Goal: Register for event/course

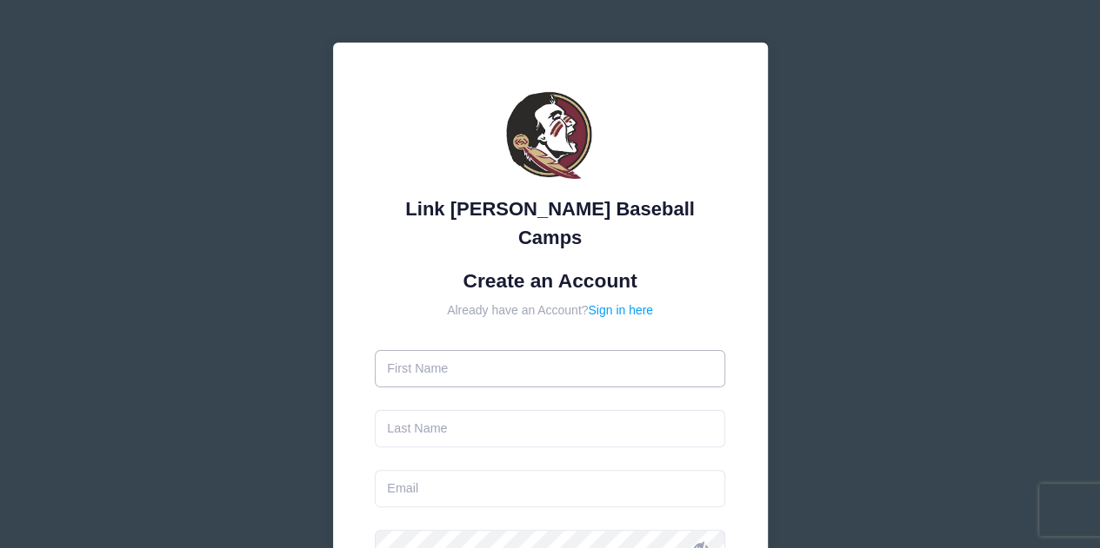
click at [530, 350] on input "text" at bounding box center [550, 368] width 350 height 37
type input "steven"
type input "[PERSON_NAME]"
type input "[EMAIL_ADDRESS][DOMAIN_NAME]"
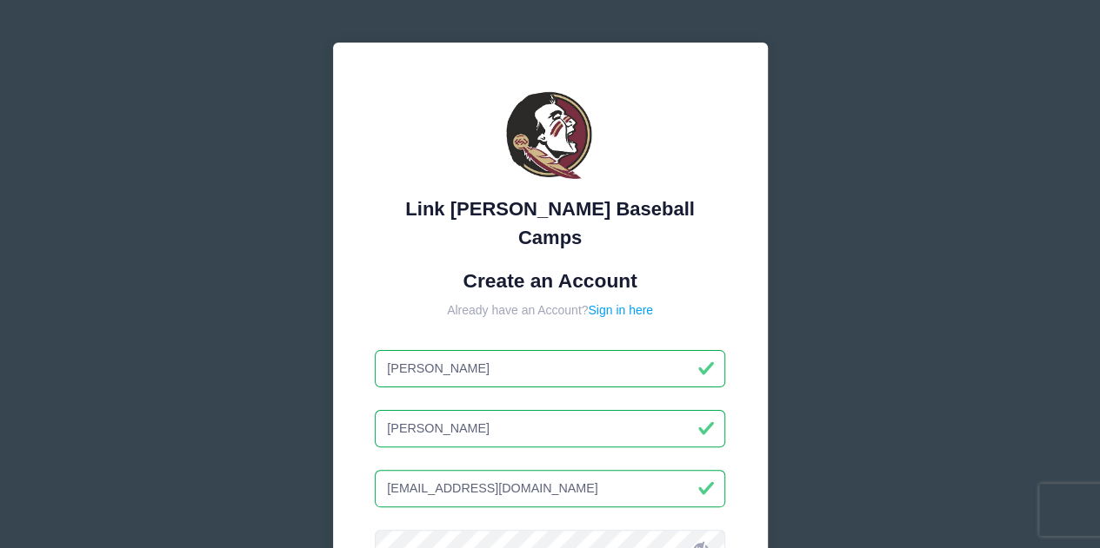
click at [395, 350] on input "steven" at bounding box center [550, 368] width 350 height 37
type input "Steven"
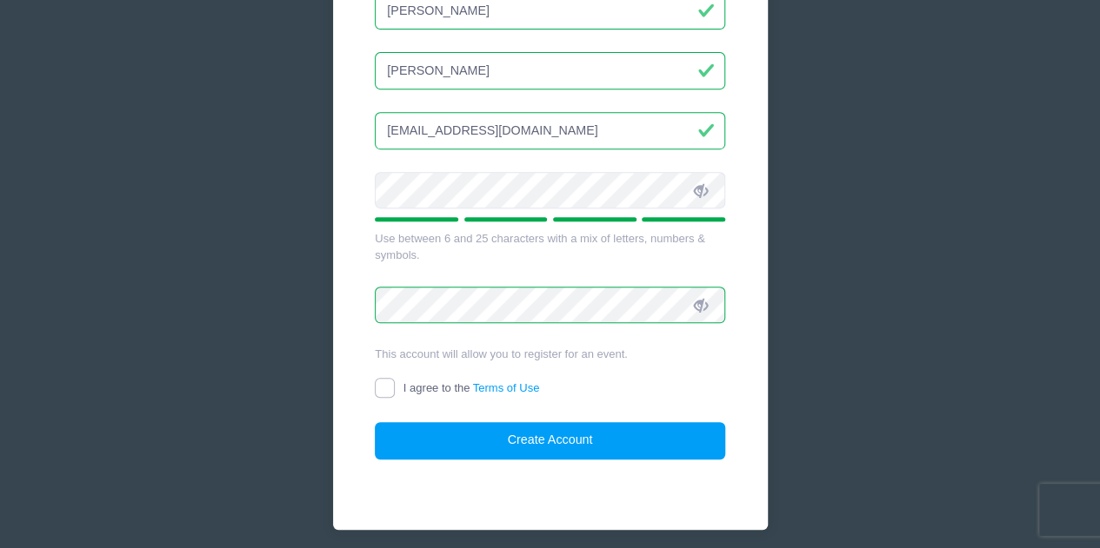
click at [394, 378] on input "I agree to the Terms of Use" at bounding box center [385, 388] width 20 height 20
checkbox input "true"
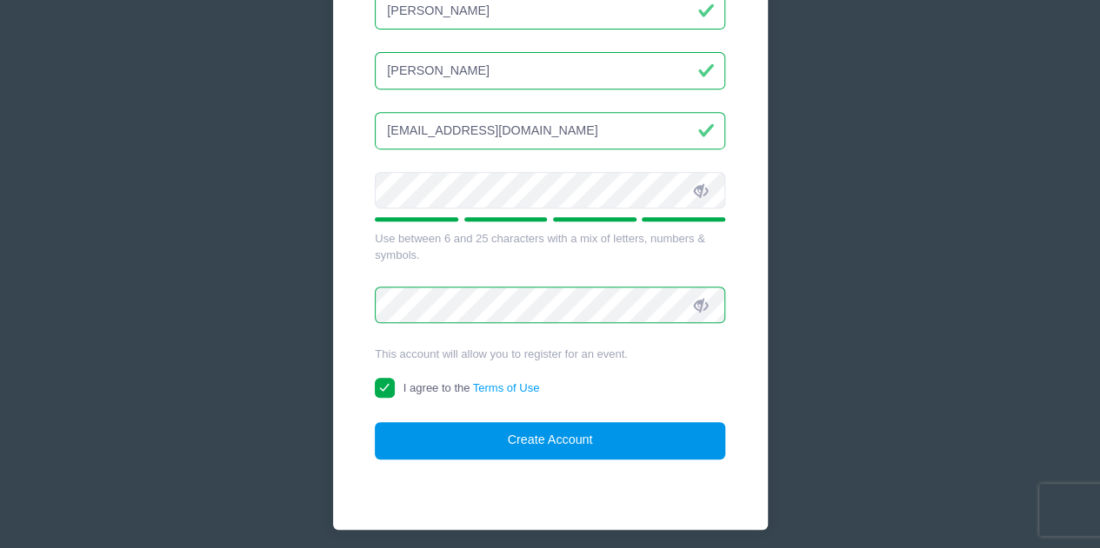
click at [426, 422] on button "Create Account" at bounding box center [550, 440] width 350 height 37
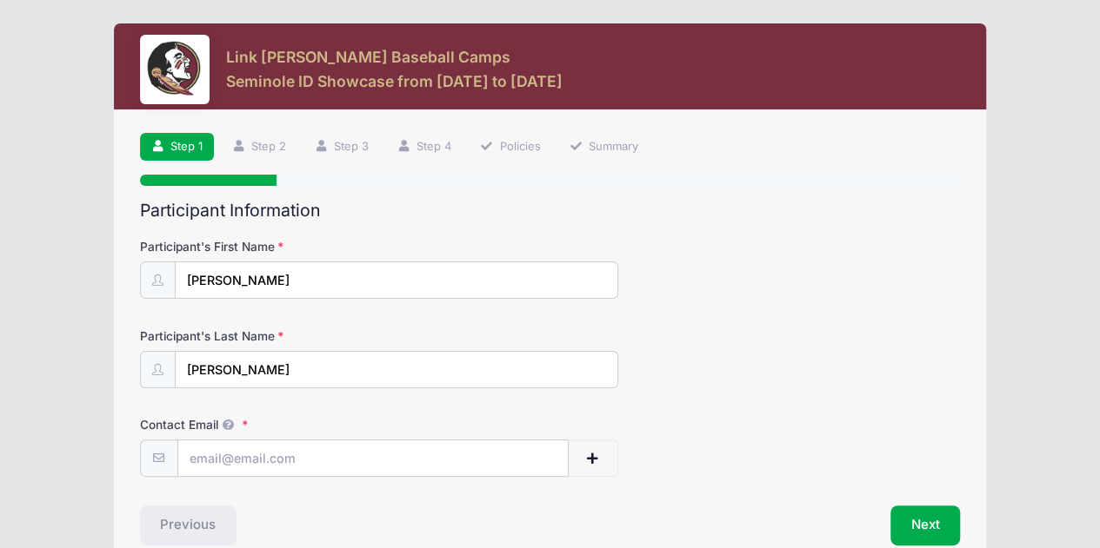
click at [706, 335] on div "Participant's Last Name [PERSON_NAME]" at bounding box center [550, 358] width 821 height 61
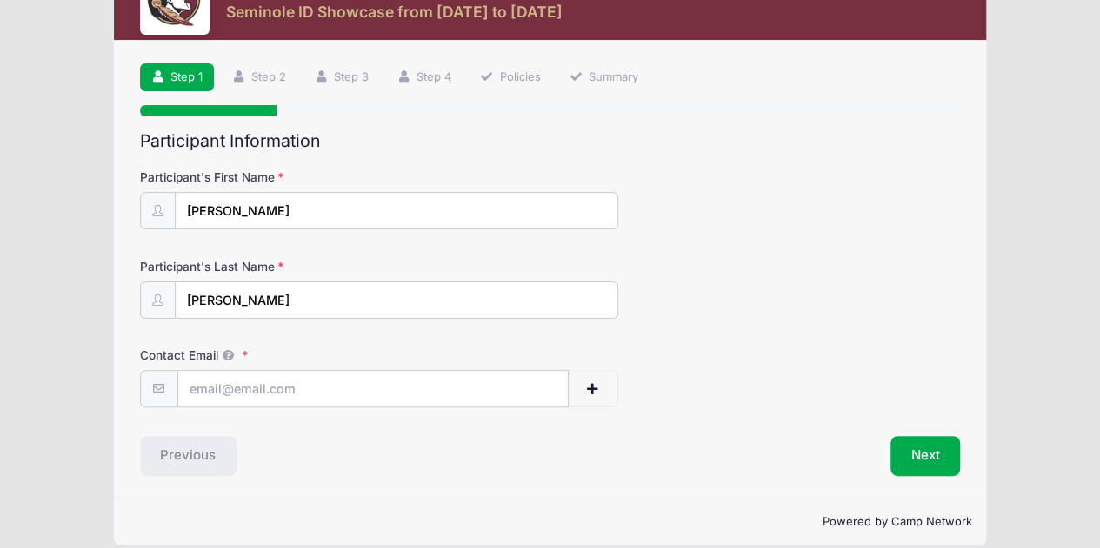
scroll to position [85, 0]
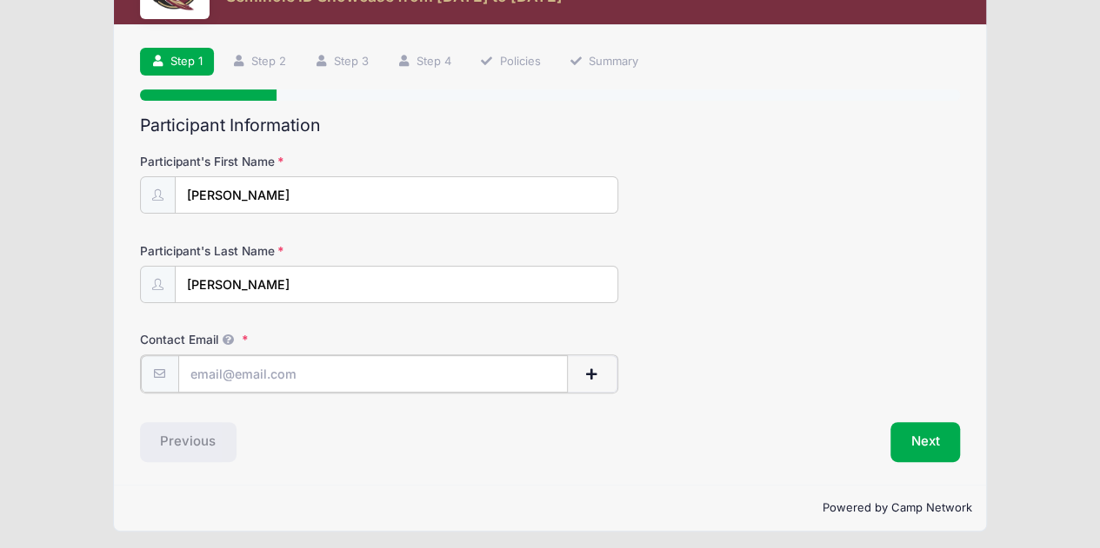
click at [369, 377] on input "Contact Email" at bounding box center [372, 374] width 389 height 37
type input "[EMAIL_ADDRESS][DOMAIN_NAME]"
click at [518, 455] on div "Previous" at bounding box center [340, 441] width 419 height 40
click at [907, 431] on button "Next" at bounding box center [925, 441] width 70 height 40
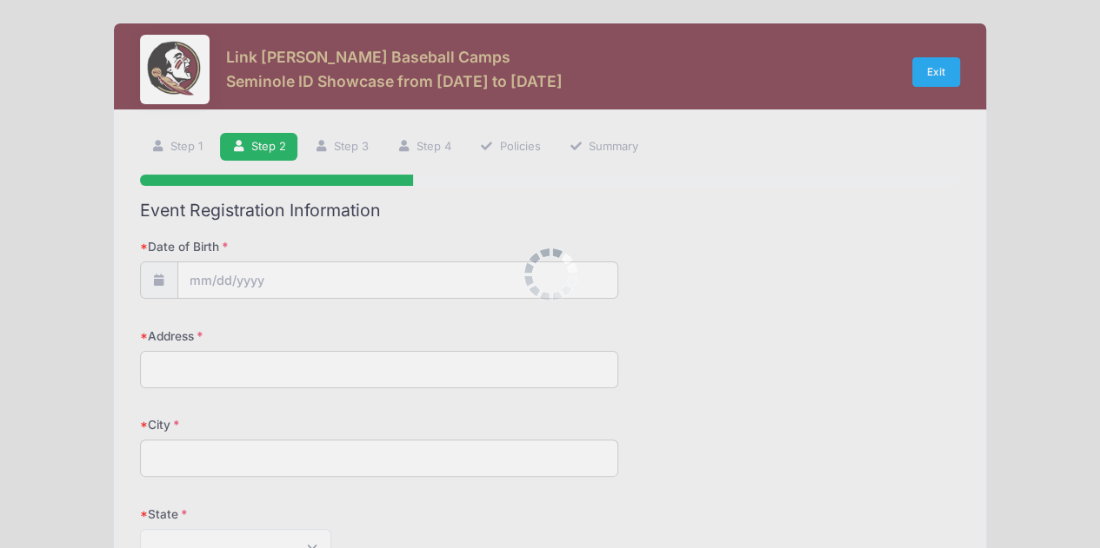
scroll to position [0, 0]
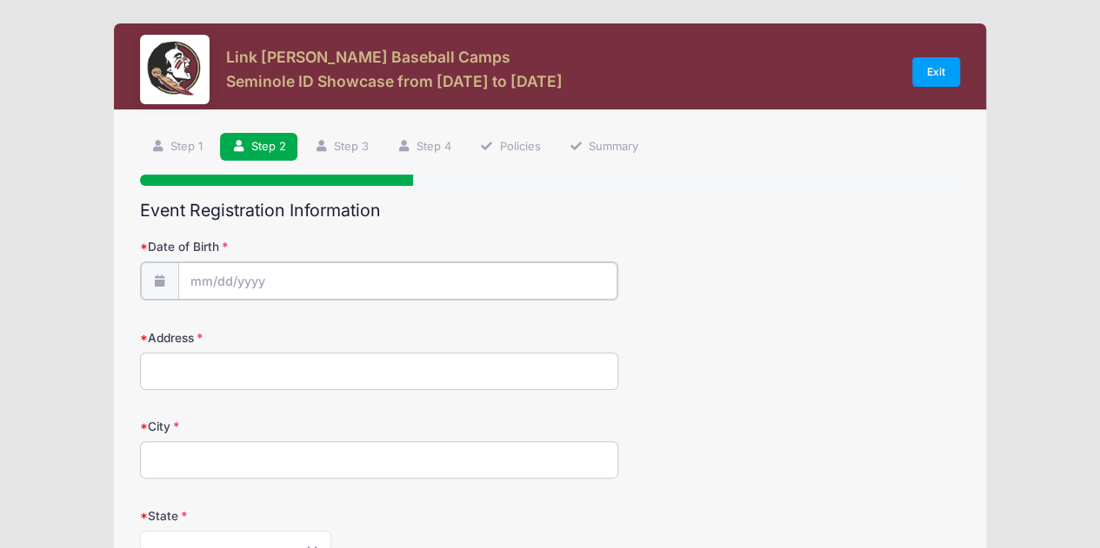
click at [302, 272] on input "Date of Birth" at bounding box center [397, 281] width 439 height 37
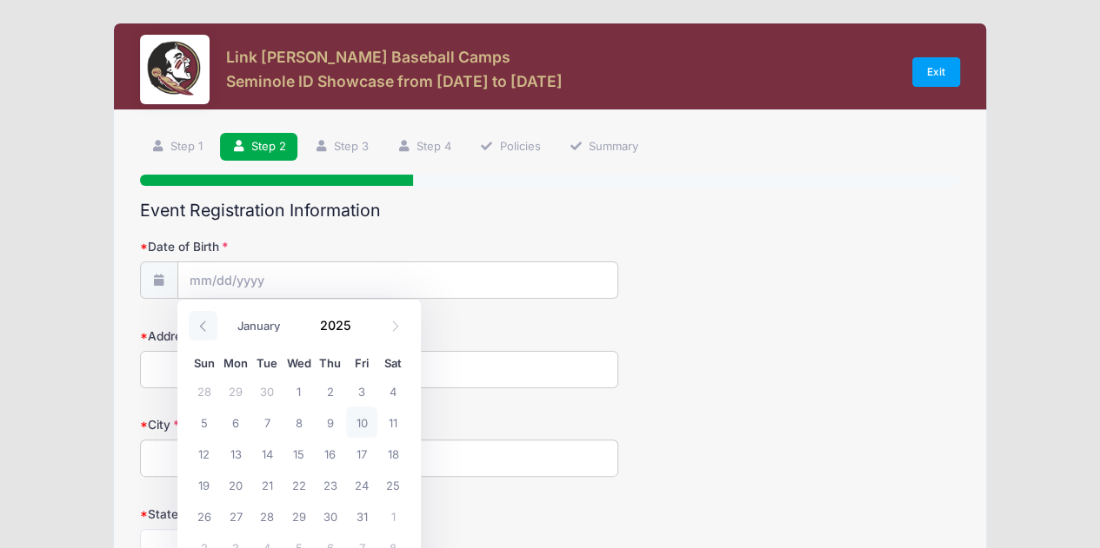
click at [209, 329] on span at bounding box center [203, 326] width 29 height 30
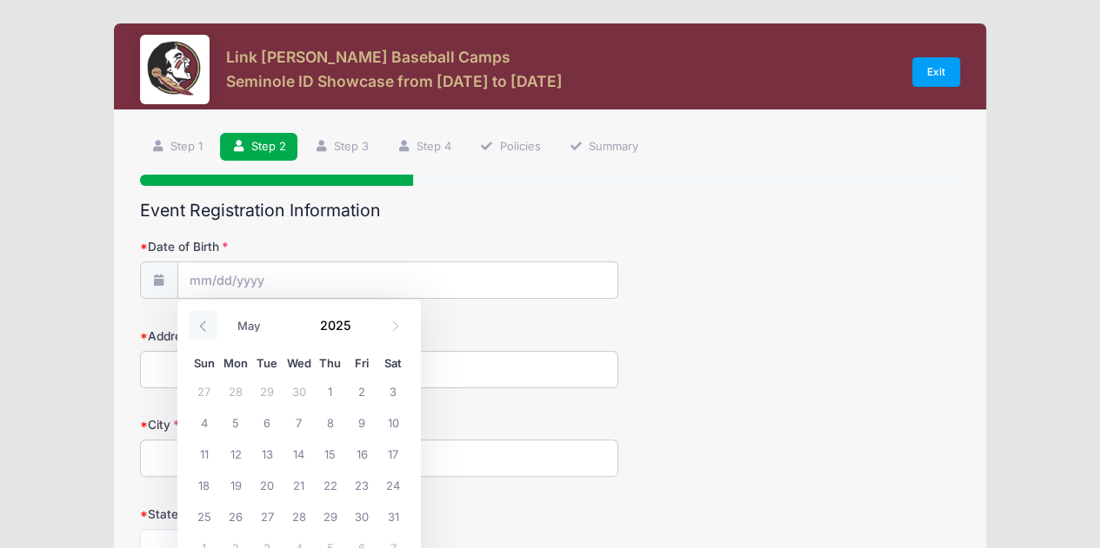
click at [209, 329] on span at bounding box center [203, 326] width 29 height 30
select select "0"
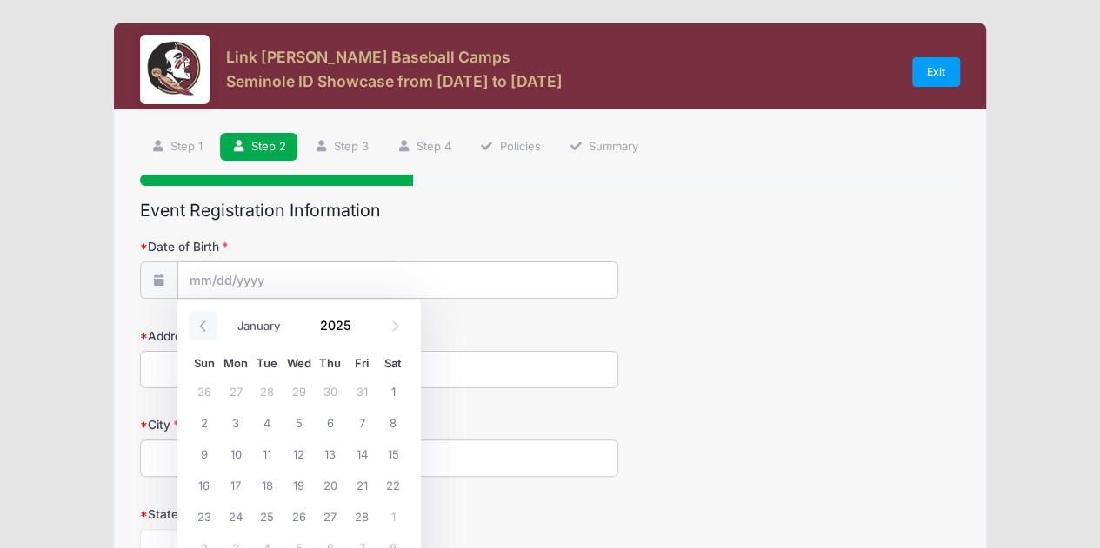
click at [209, 329] on span at bounding box center [203, 326] width 29 height 30
type input "2024"
click at [209, 329] on span at bounding box center [203, 326] width 29 height 30
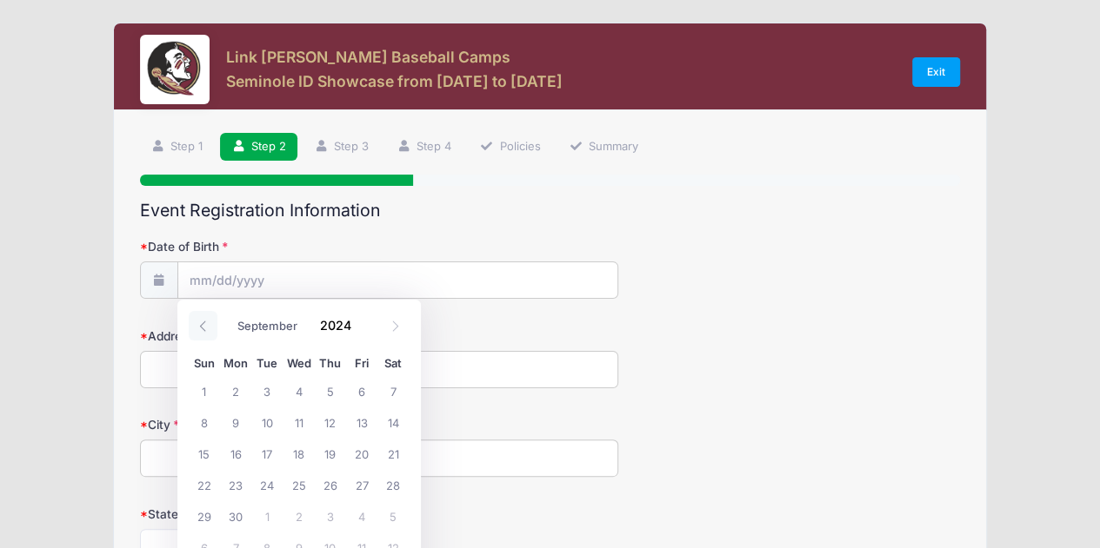
click at [209, 329] on span at bounding box center [203, 326] width 29 height 30
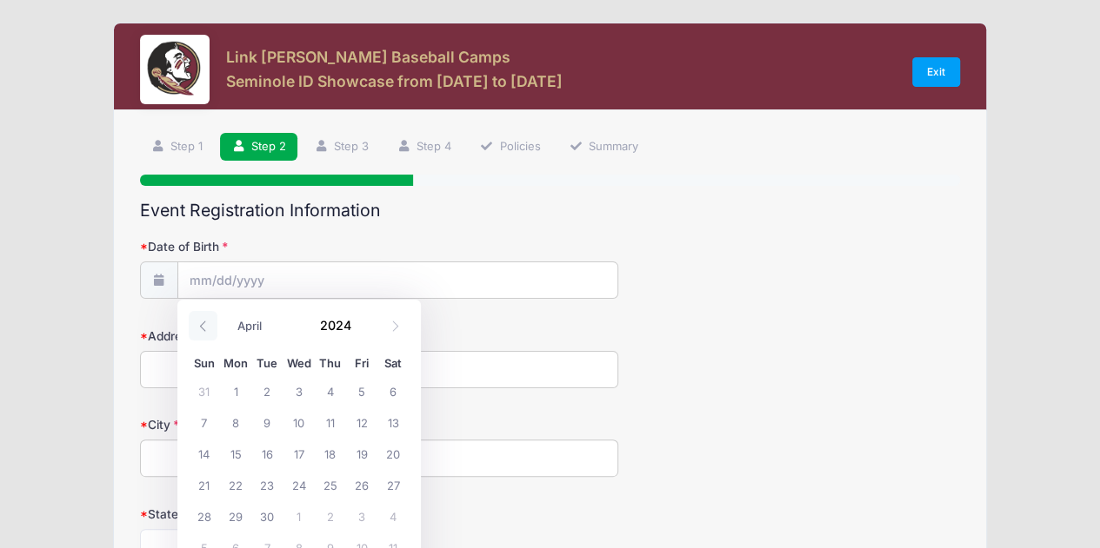
click at [209, 329] on span at bounding box center [203, 326] width 29 height 30
select select "0"
click at [209, 329] on span at bounding box center [203, 326] width 29 height 30
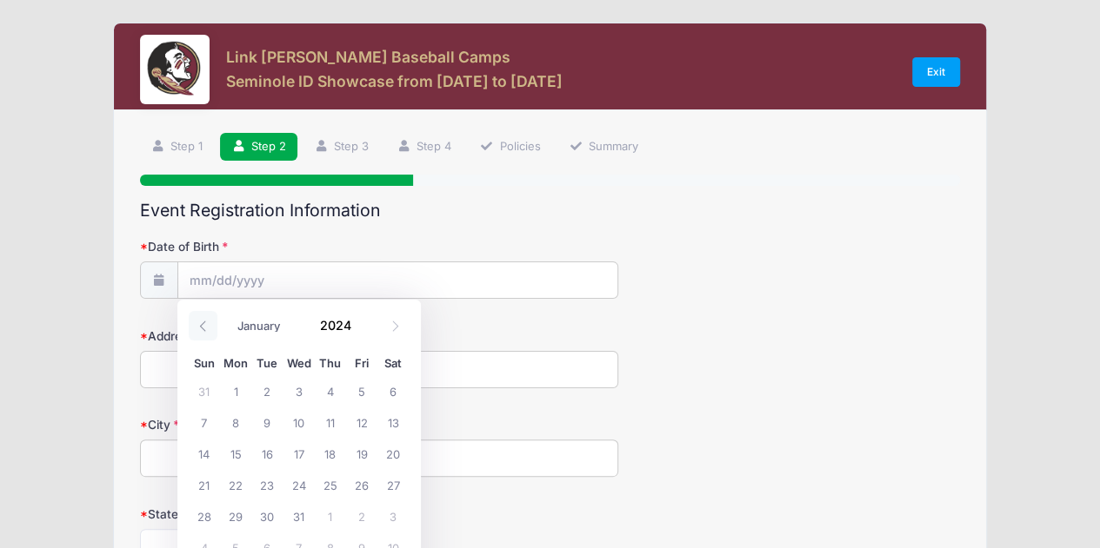
type input "2023"
click at [209, 329] on span at bounding box center [203, 326] width 29 height 30
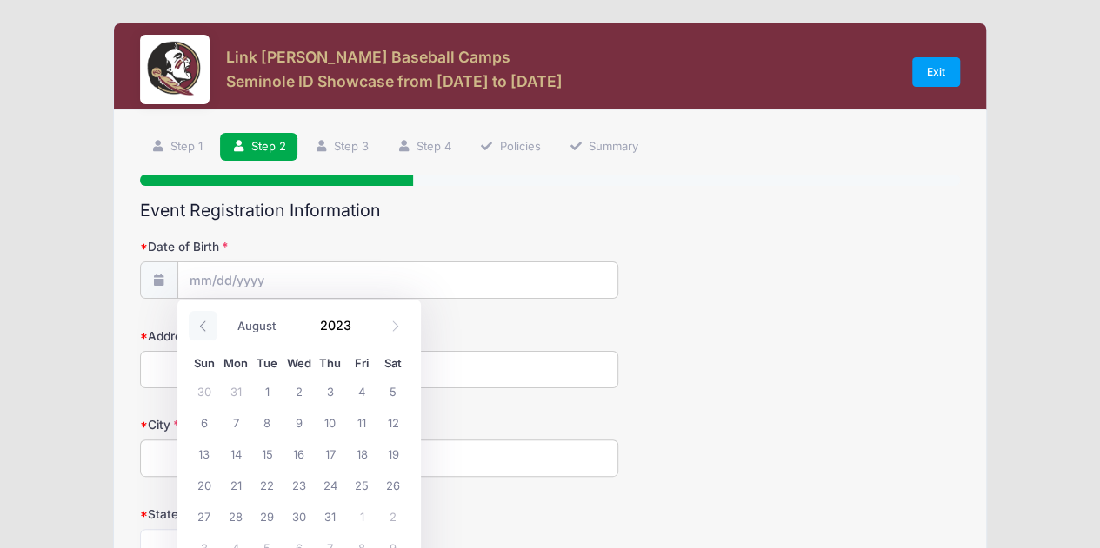
click at [209, 329] on span at bounding box center [203, 326] width 29 height 30
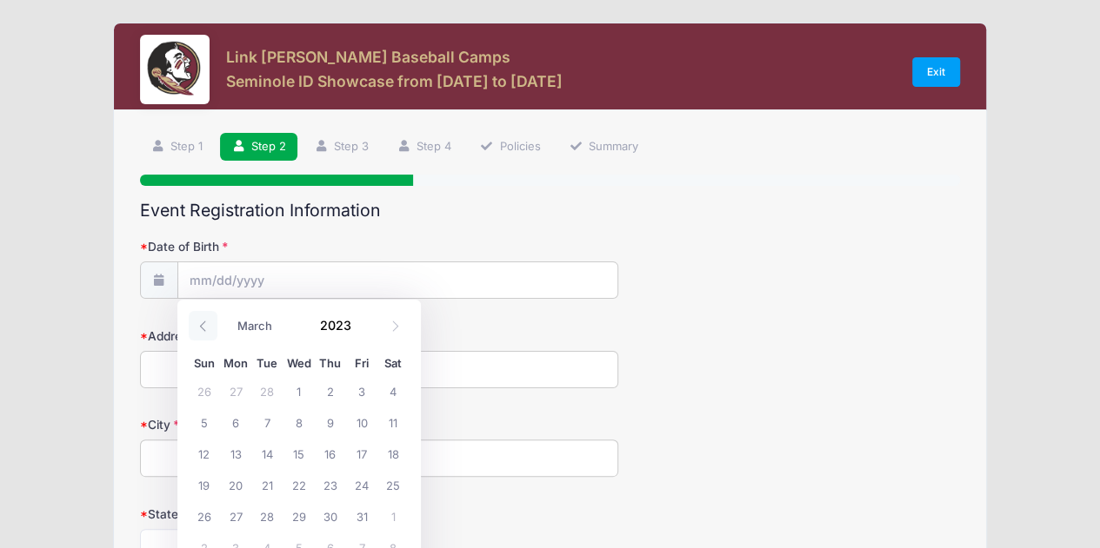
click at [209, 329] on span at bounding box center [203, 326] width 29 height 30
select select "0"
click at [209, 329] on span at bounding box center [203, 326] width 29 height 30
type input "2022"
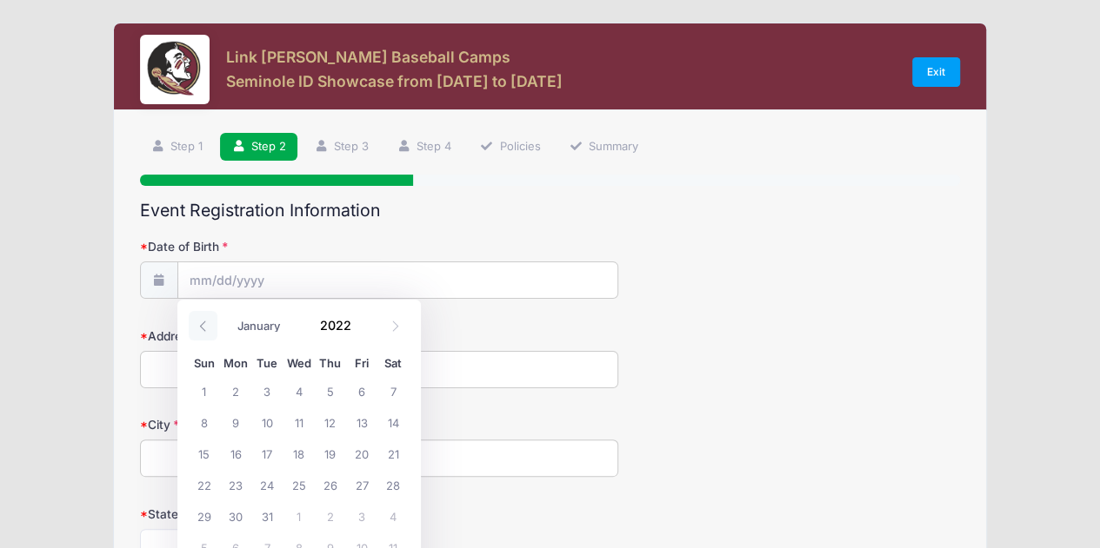
click at [209, 329] on span at bounding box center [203, 326] width 29 height 30
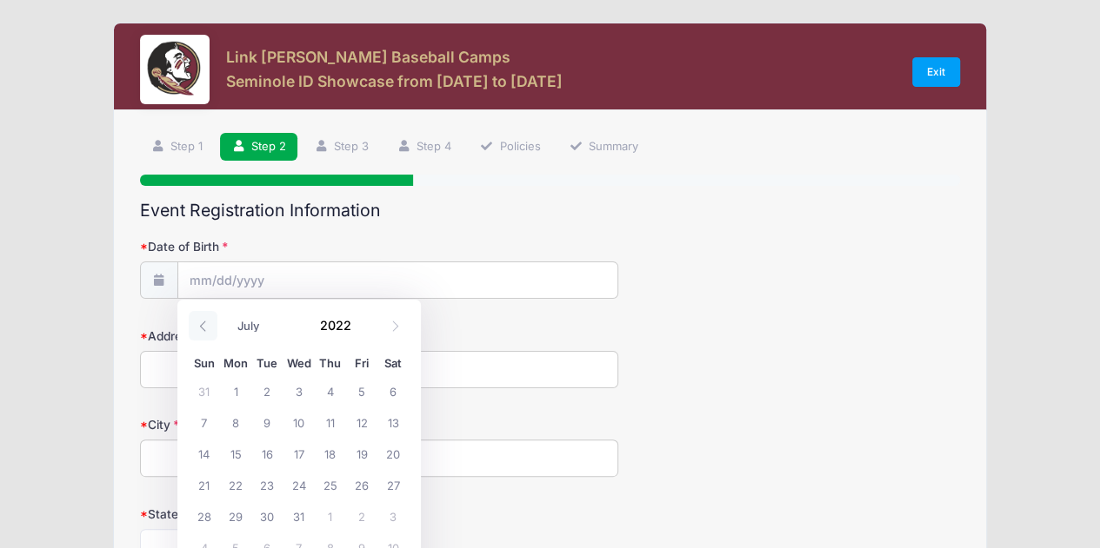
click at [209, 329] on span at bounding box center [203, 326] width 29 height 30
click at [398, 331] on icon at bounding box center [394, 326] width 11 height 11
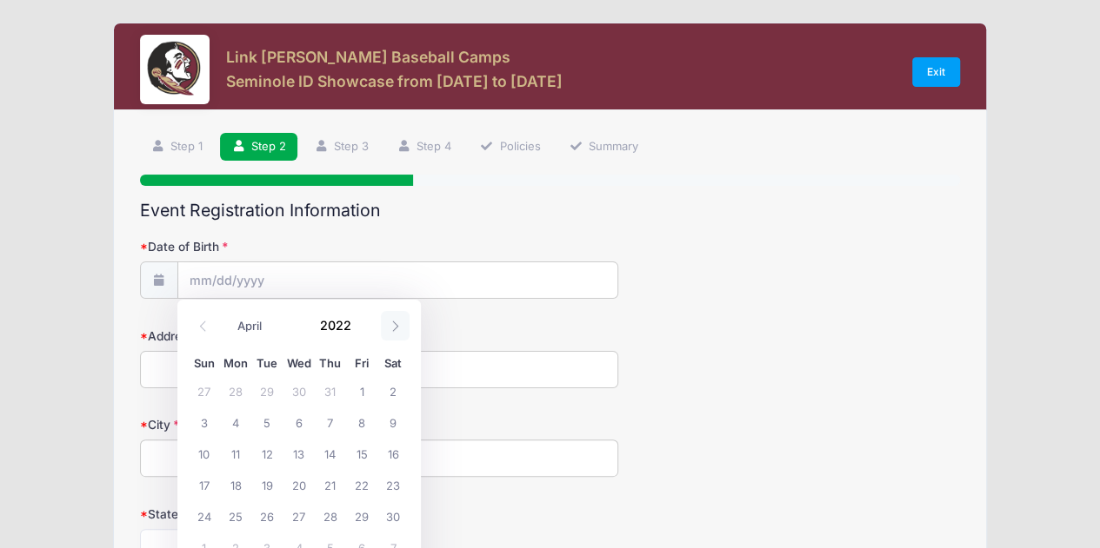
click at [398, 331] on icon at bounding box center [394, 326] width 11 height 11
select select "4"
click at [276, 426] on span "10" at bounding box center [266, 422] width 31 height 31
type input "[DATE]"
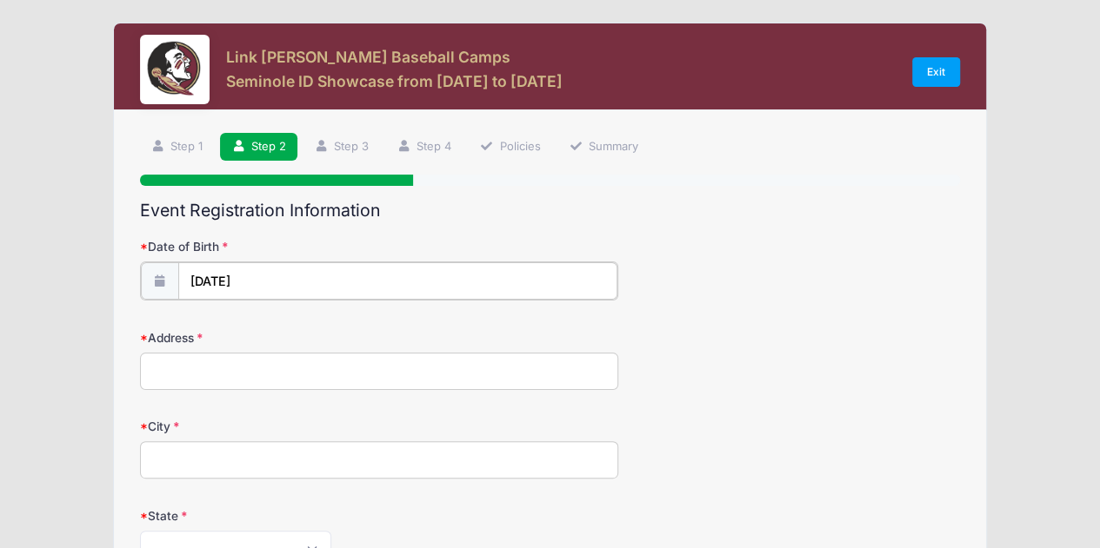
click at [263, 289] on input "[DATE]" at bounding box center [397, 281] width 439 height 37
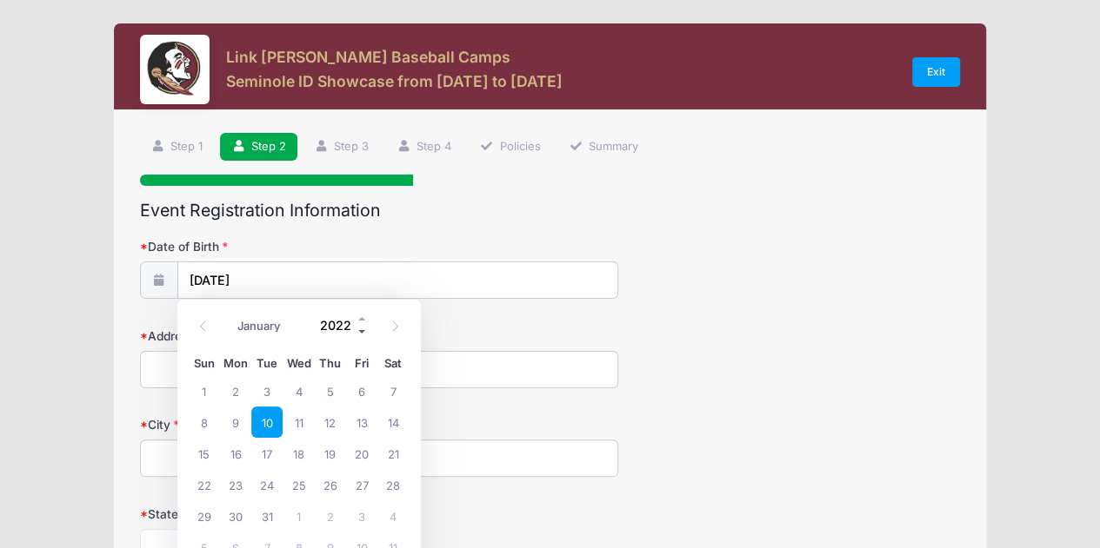
click at [361, 329] on span at bounding box center [362, 331] width 12 height 13
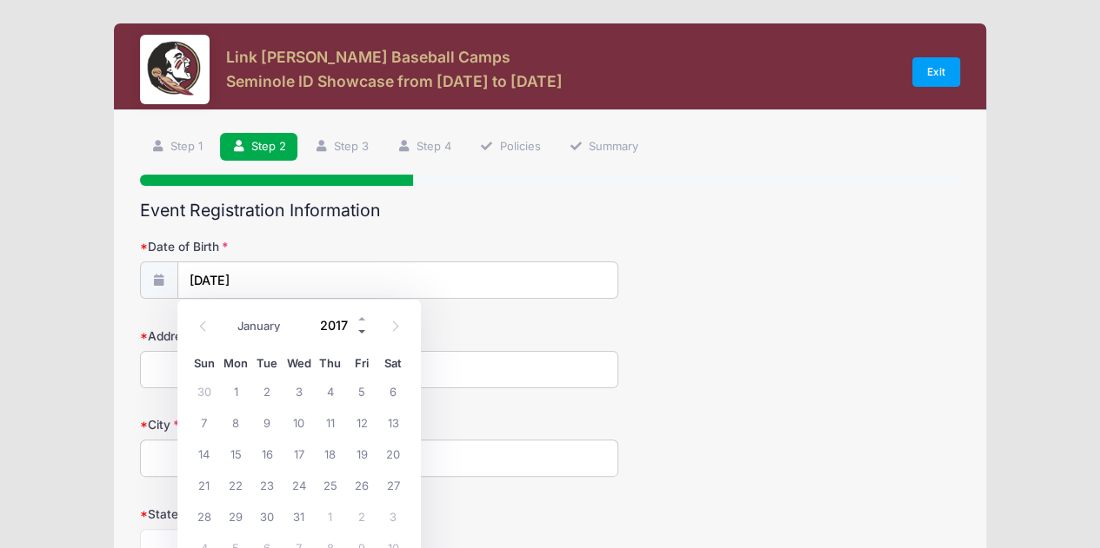
click at [361, 329] on span at bounding box center [362, 331] width 12 height 13
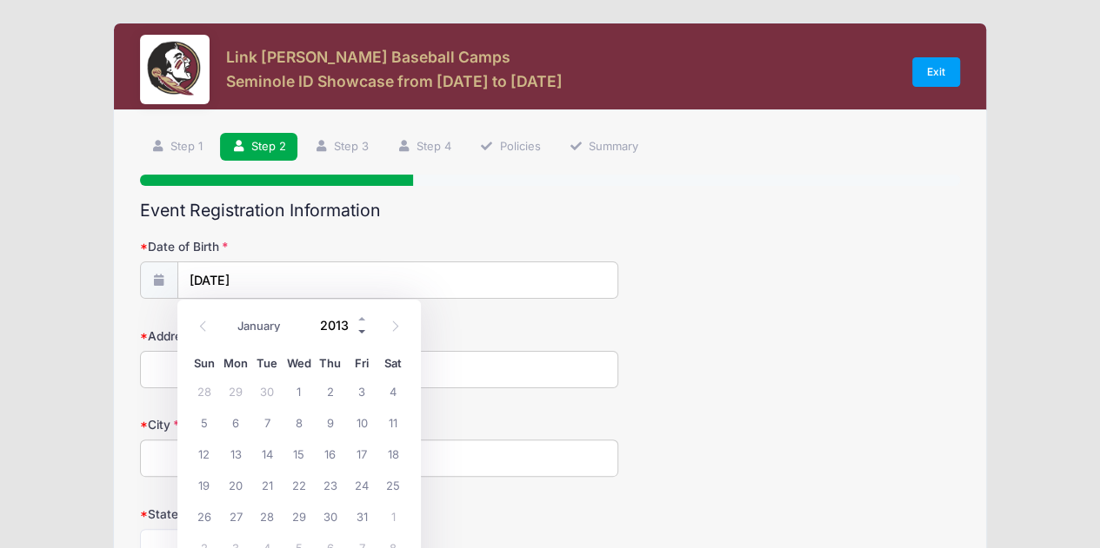
type input "2012"
click at [332, 420] on span "10" at bounding box center [330, 422] width 31 height 31
type input "[DATE]"
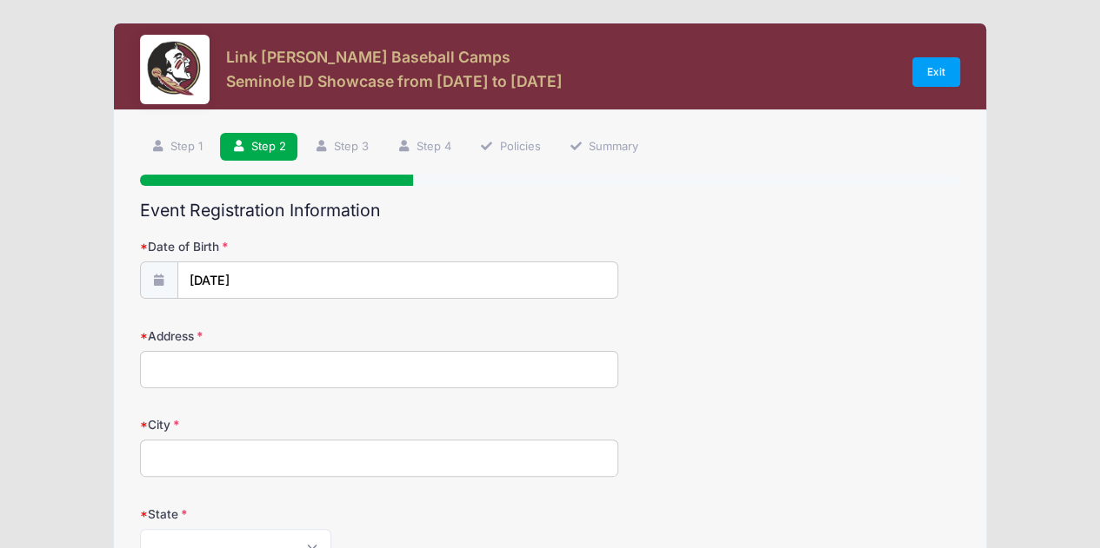
click at [233, 369] on input "Address" at bounding box center [379, 369] width 478 height 37
type input "[STREET_ADDRESS]"
type input "Saint [PERSON_NAME]"
select select "FL"
type input "32259"
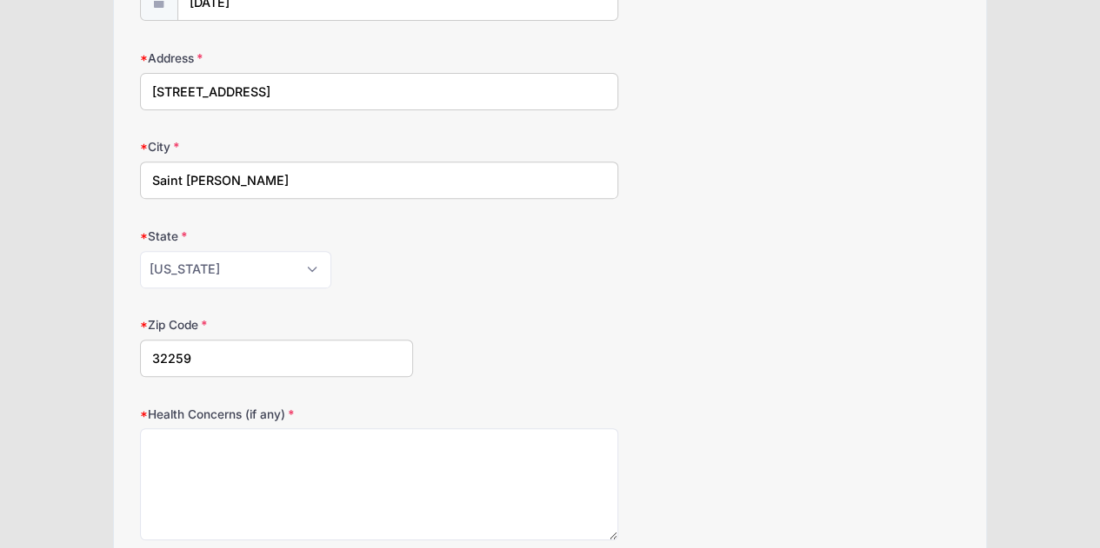
scroll to position [417, 0]
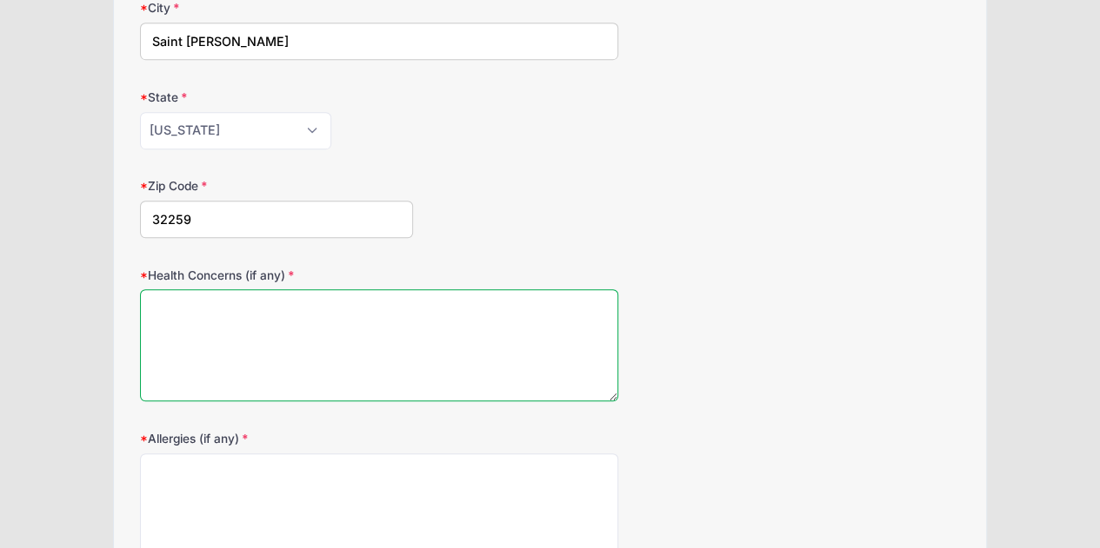
click at [400, 340] on textarea "Health Concerns (if any)" at bounding box center [379, 345] width 478 height 112
click at [381, 312] on textarea "Allergy to nuts (ingested), dairy" at bounding box center [379, 345] width 478 height 112
type textarea "Allergy to nuts (ingested), dairy"
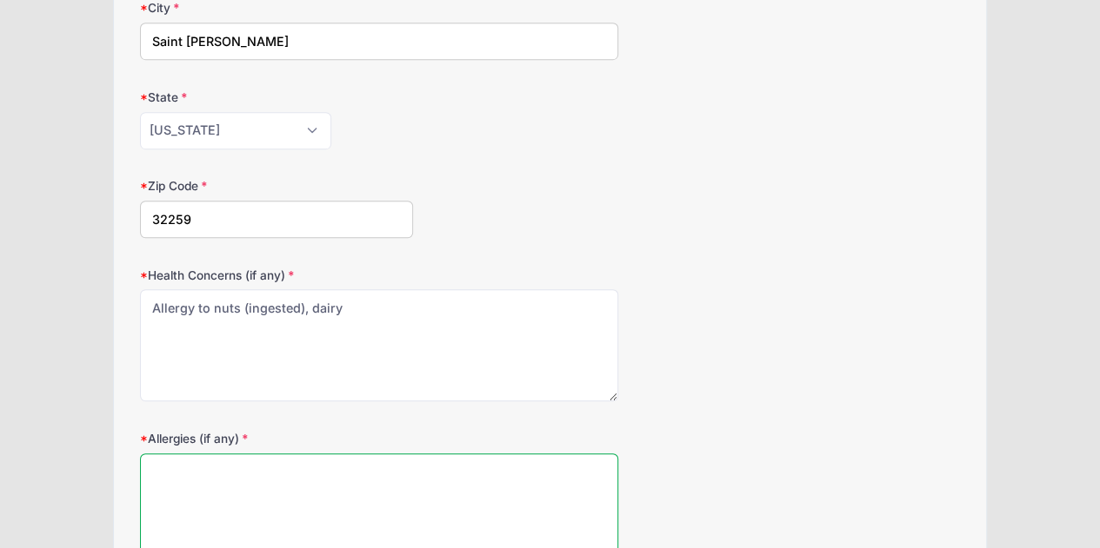
click at [206, 488] on textarea "Allergies (if any)" at bounding box center [379, 510] width 478 height 112
paste textarea "Allergy to nuts (ingested), dairy"
type textarea "Allergy to nuts (ingested), dairy"
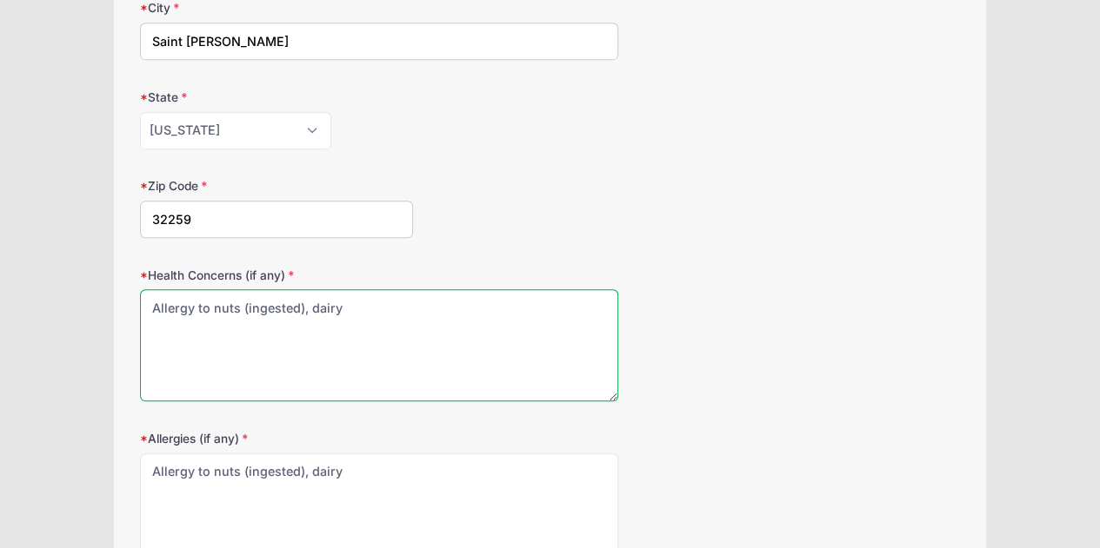
click at [396, 307] on textarea "Allergy to nuts (ingested), dairy" at bounding box center [379, 345] width 478 height 112
type textarea "A"
type textarea "Mild [MEDICAL_DATA] - has [MEDICAL_DATA]"
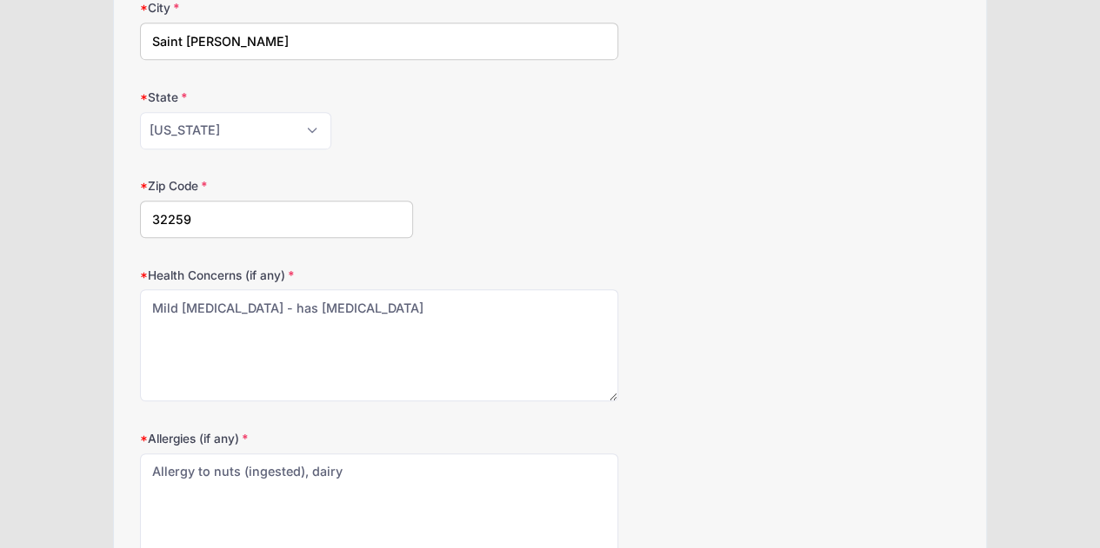
click at [650, 432] on div "[MEDICAL_DATA] (if any) Allergy to nuts (ingested), dairy" at bounding box center [550, 498] width 821 height 136
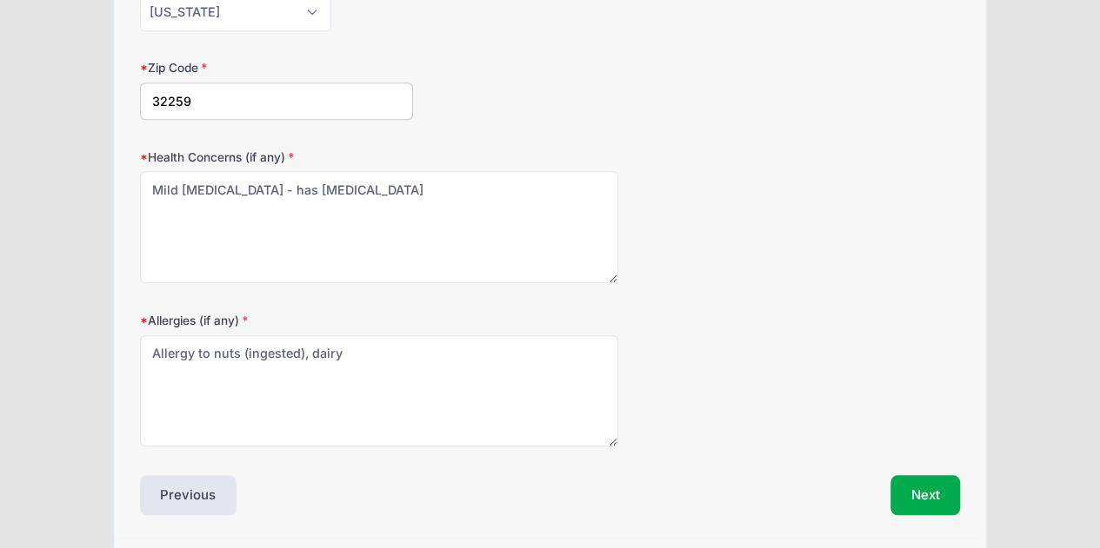
scroll to position [588, 0]
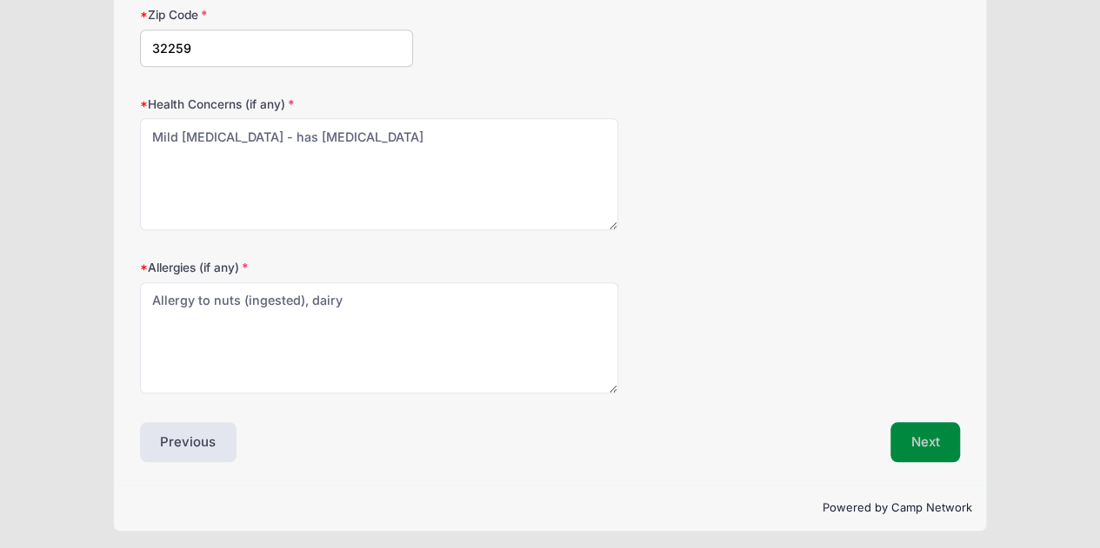
click at [910, 431] on button "Next" at bounding box center [925, 442] width 70 height 40
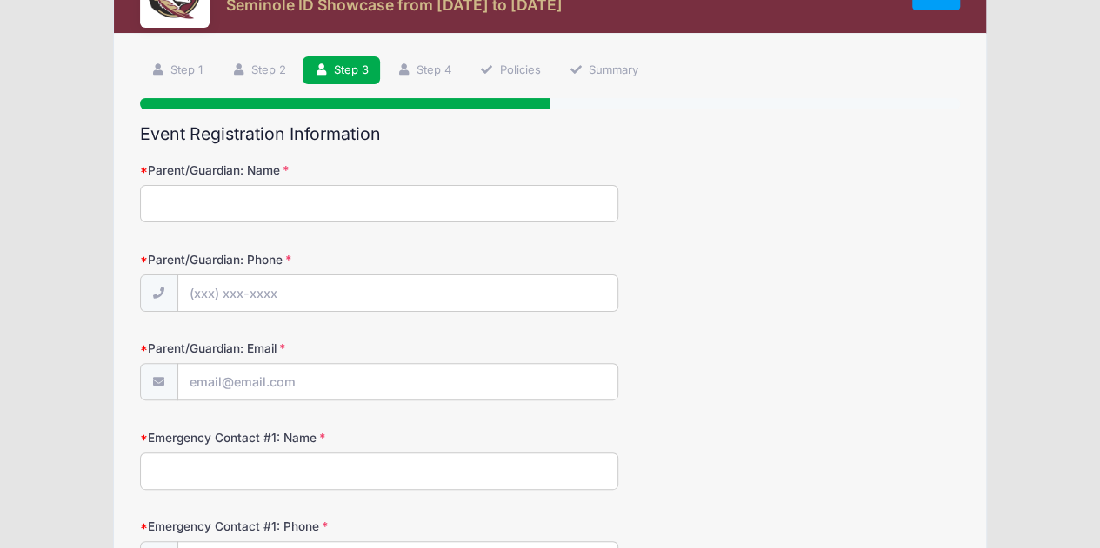
scroll to position [0, 0]
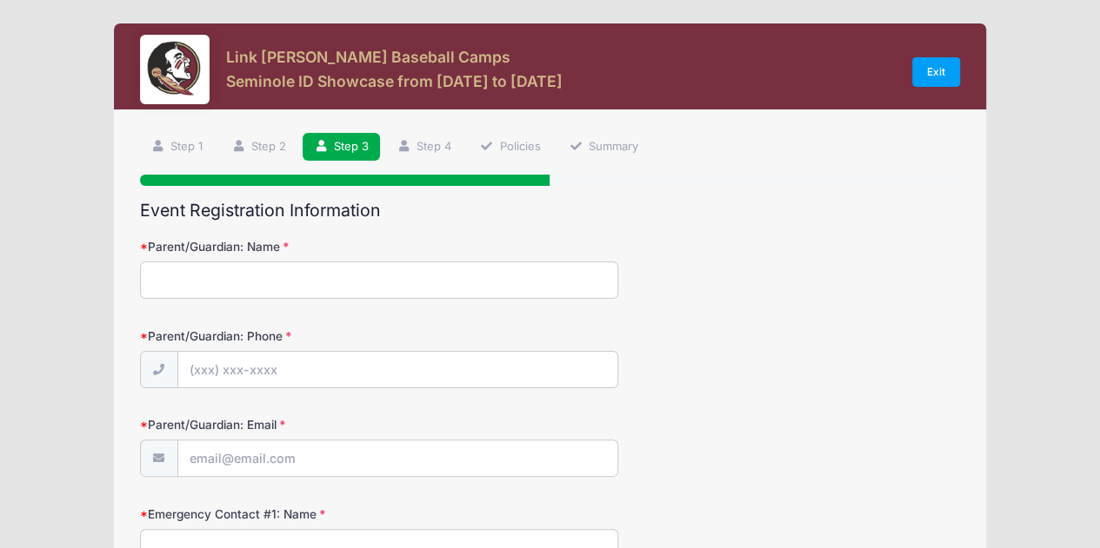
click at [395, 276] on input "Parent/Guardian: Name" at bounding box center [379, 280] width 478 height 37
type input "[PERSON_NAME]"
type input "[PHONE_NUMBER]"
type input "[EMAIL_ADDRESS][DOMAIN_NAME]"
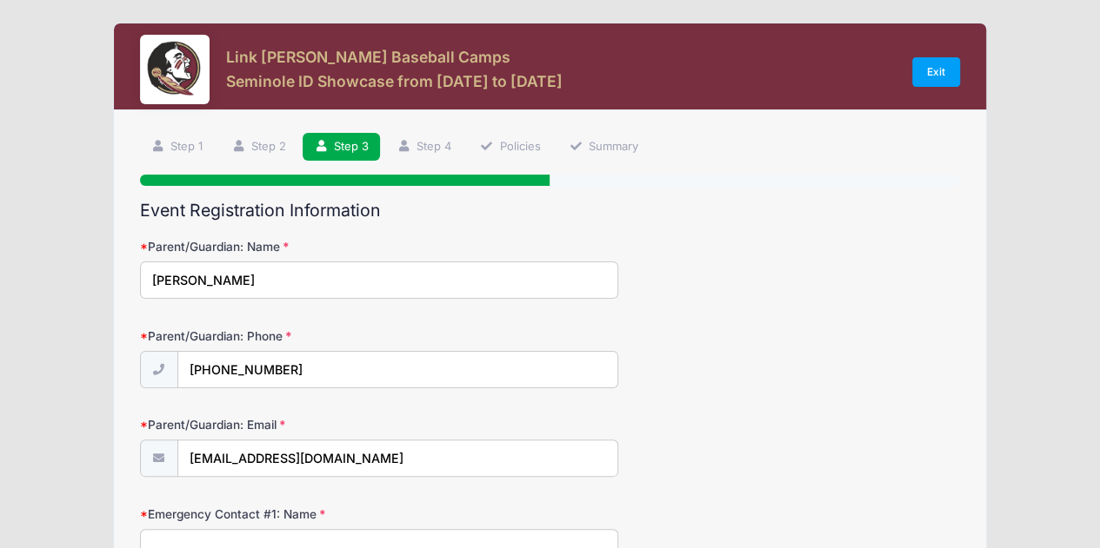
click at [157, 283] on input "[PERSON_NAME]" at bounding box center [379, 280] width 478 height 37
click at [205, 284] on input "[PERSON_NAME]" at bounding box center [379, 280] width 478 height 37
type input "[PERSON_NAME]"
click at [337, 424] on label "Parent/Guardian: Email" at bounding box center [277, 424] width 274 height 17
click at [337, 441] on input "[EMAIL_ADDRESS][DOMAIN_NAME]" at bounding box center [397, 459] width 439 height 37
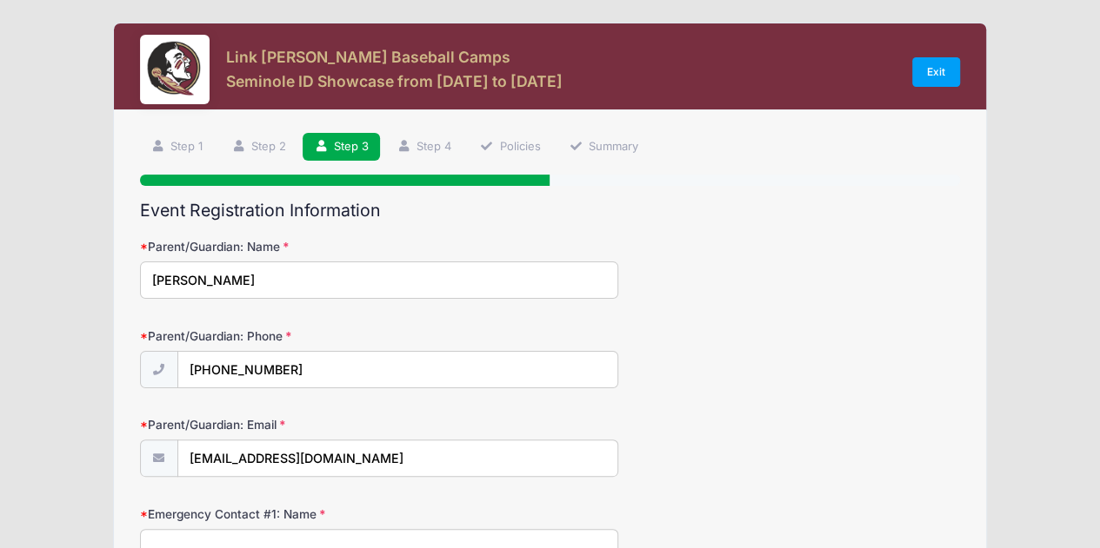
click at [505, 518] on div "Emergency Contact #1: Name" at bounding box center [550, 536] width 821 height 61
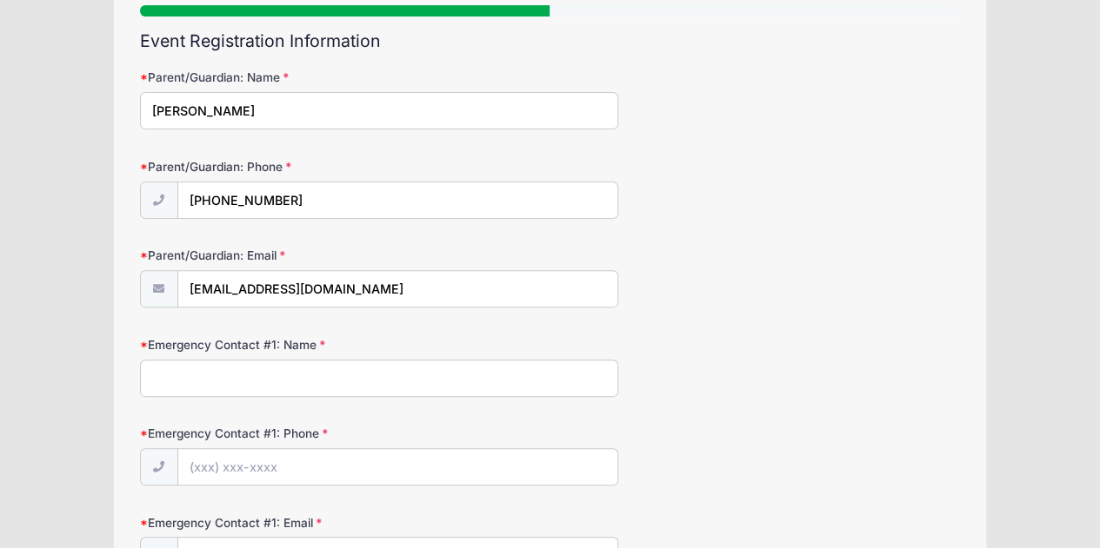
scroll to position [209, 0]
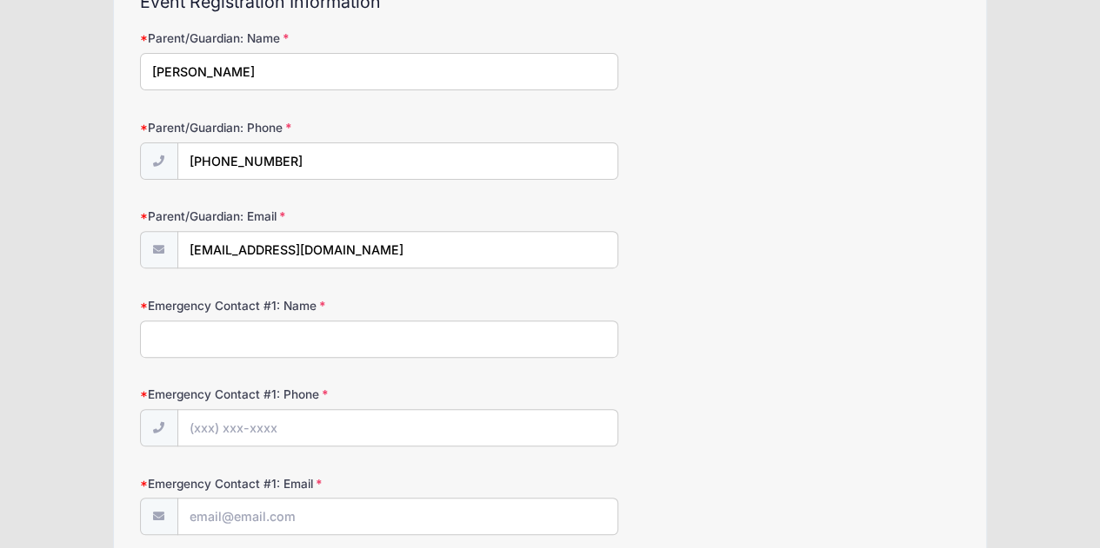
click at [235, 328] on input "Emergency Contact #1: Name" at bounding box center [379, 339] width 478 height 37
type input "[PERSON_NAME]"
type input "[PHONE_NUMBER]"
click at [371, 476] on label "Emergency Contact #1: Email" at bounding box center [277, 483] width 274 height 17
click at [371, 499] on input "Emergency Contact #1: Email" at bounding box center [397, 517] width 439 height 37
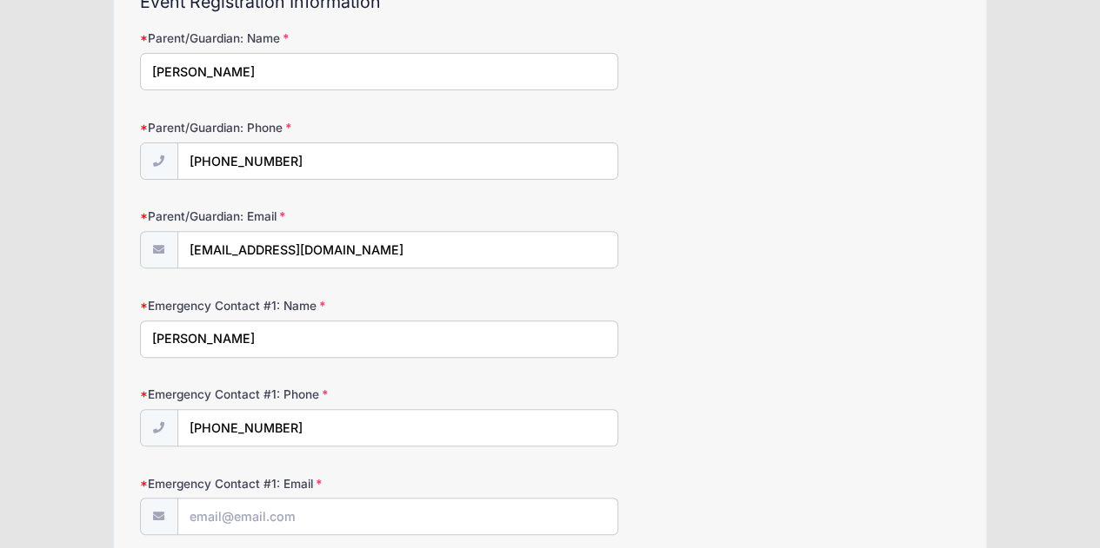
click at [376, 526] on input "Emergency Contact #1: Email" at bounding box center [397, 517] width 439 height 37
type input "[EMAIL_ADDRESS][DOMAIN_NAME]"
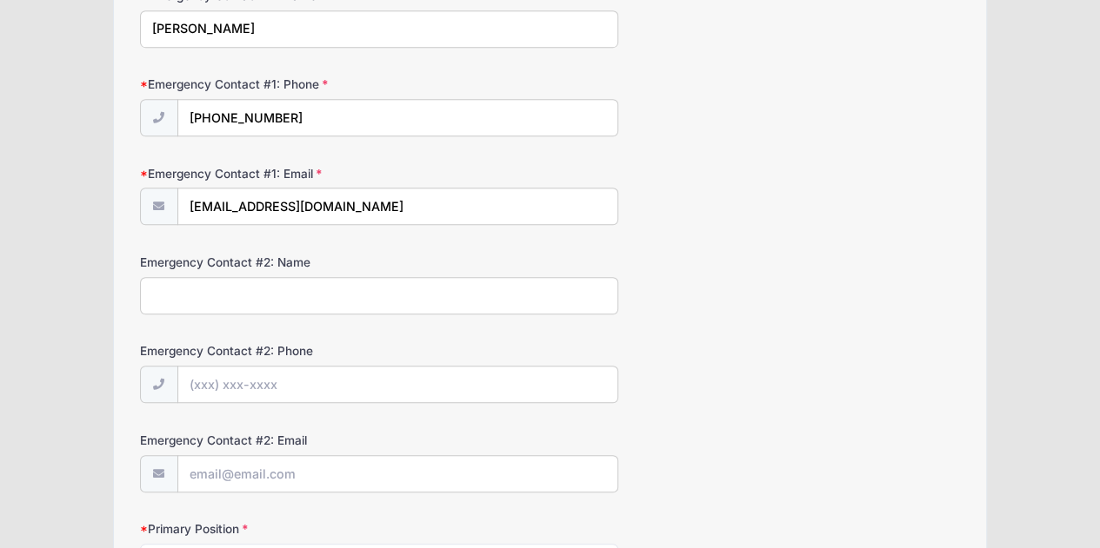
scroll to position [626, 0]
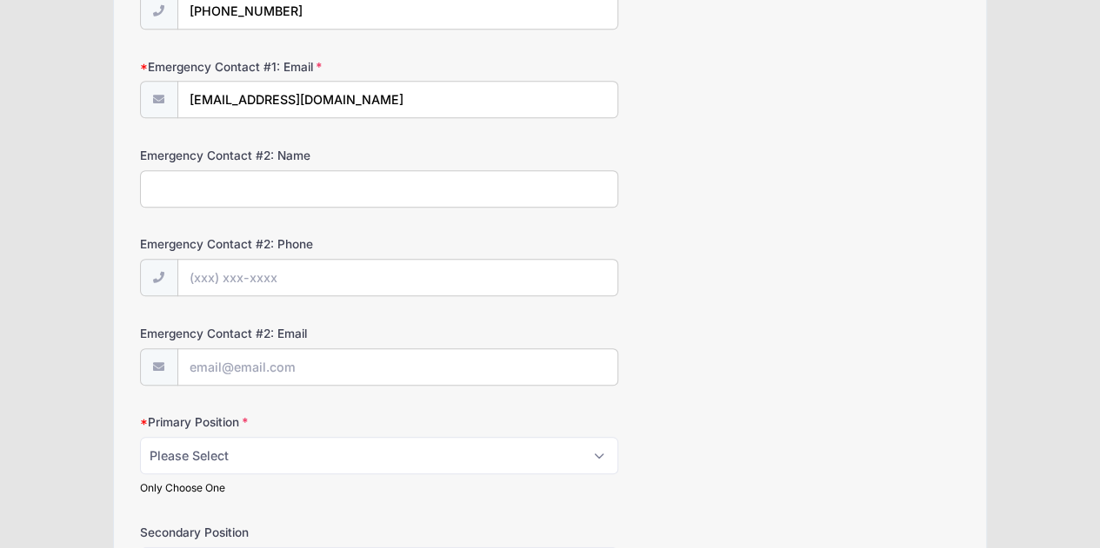
click at [442, 177] on input "Emergency Contact #2: Name" at bounding box center [379, 188] width 478 height 37
type input "[PERSON_NAME]"
type input "[PHONE_NUMBER]"
click at [314, 451] on select "Please Select RHP LHP C 1B 2B 3B SS OF" at bounding box center [379, 455] width 478 height 37
select select "C"
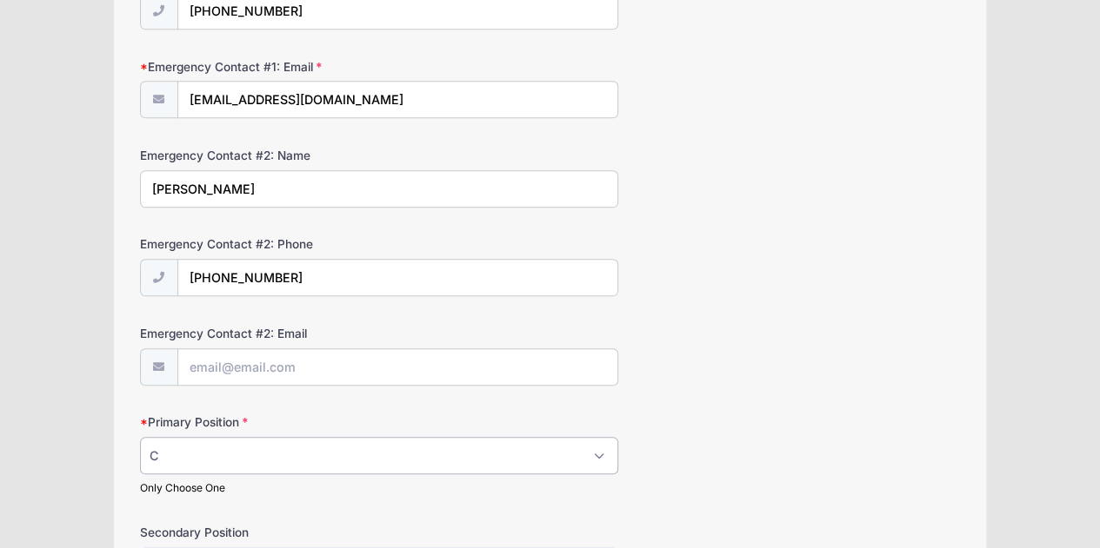
click at [140, 437] on select "Please Select RHP LHP C 1B 2B 3B SS OF" at bounding box center [379, 455] width 478 height 37
click at [694, 425] on div "Primary Position Please Select RHP LHP C 1B 2B 3B SS OF Only Choose One" at bounding box center [550, 455] width 821 height 82
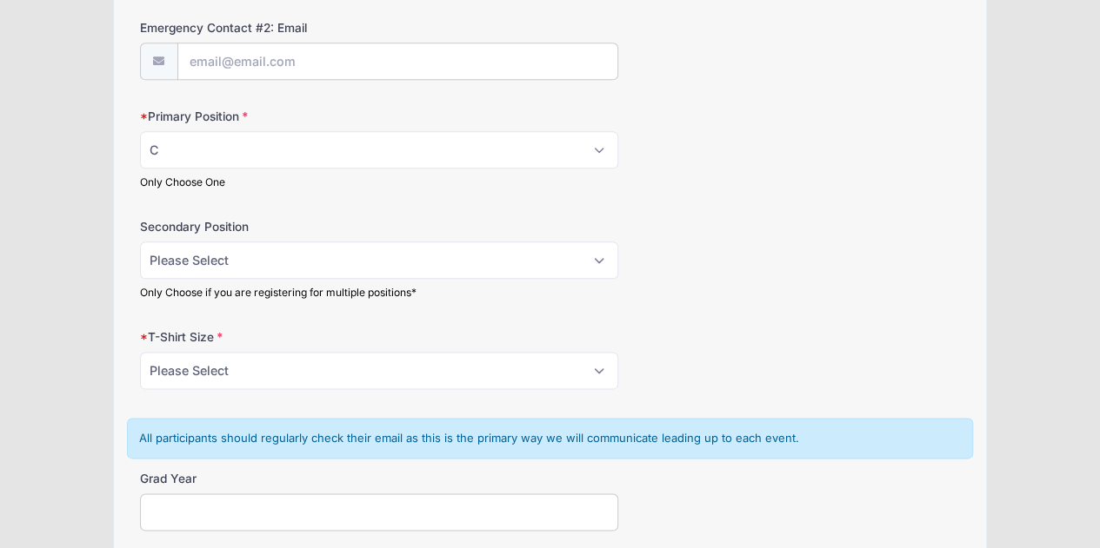
scroll to position [939, 0]
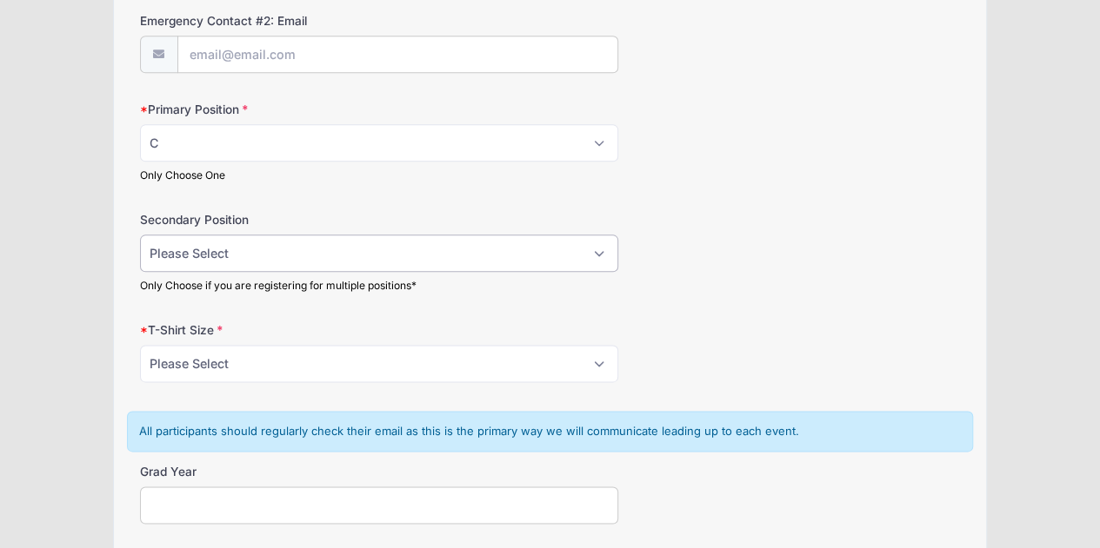
click at [203, 237] on select "Please Select RHP LHP C 1B 2B 3B SS OF" at bounding box center [379, 253] width 478 height 37
select select "3B"
click at [140, 235] on select "Please Select RHP LHP C 1B 2B 3B SS OF" at bounding box center [379, 253] width 478 height 37
click at [321, 362] on select "Please Select YS YM YL YXL S M L XL XXL" at bounding box center [379, 363] width 478 height 37
select select "S"
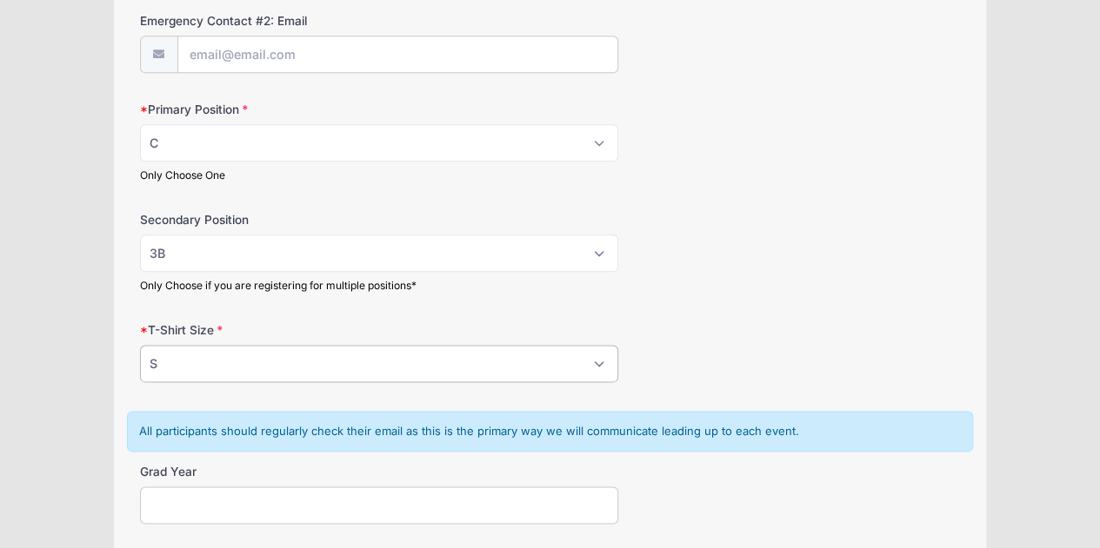
click at [140, 345] on select "Please Select YS YM YL YXL S M L XL XXL" at bounding box center [379, 363] width 478 height 37
click at [665, 342] on div "T-Shirt Size Please Select YS YM YL YXL S M L XL XXL" at bounding box center [550, 352] width 821 height 61
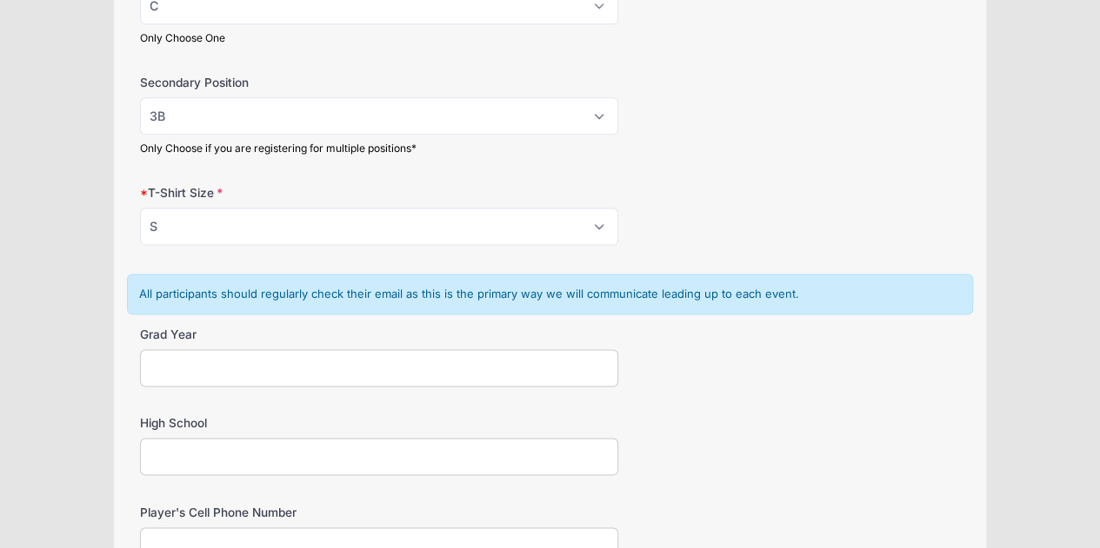
scroll to position [1078, 0]
click at [377, 366] on input "Grad Year" at bounding box center [379, 366] width 478 height 37
type input "2030"
click at [374, 439] on input "High School" at bounding box center [379, 454] width 478 height 37
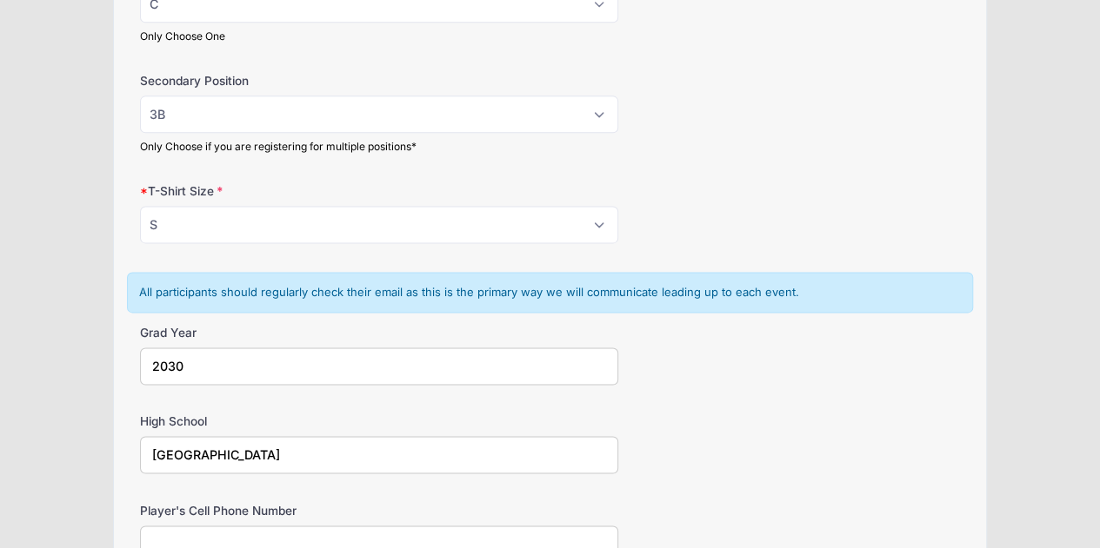
type input "[GEOGRAPHIC_DATA]"
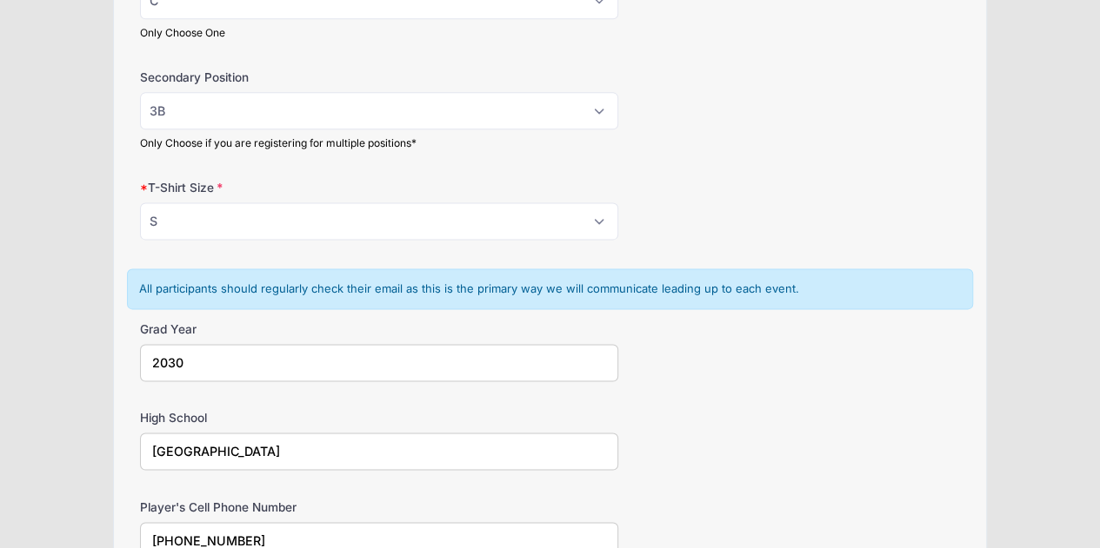
type input "[PHONE_NUMBER]"
click at [826, 446] on div "High School [GEOGRAPHIC_DATA]" at bounding box center [550, 439] width 821 height 61
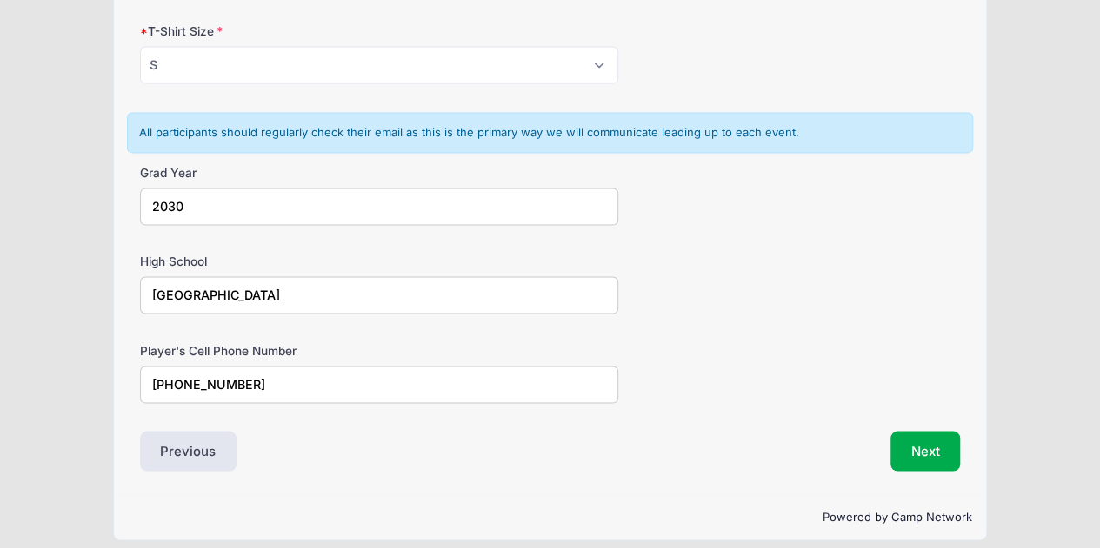
scroll to position [1241, 0]
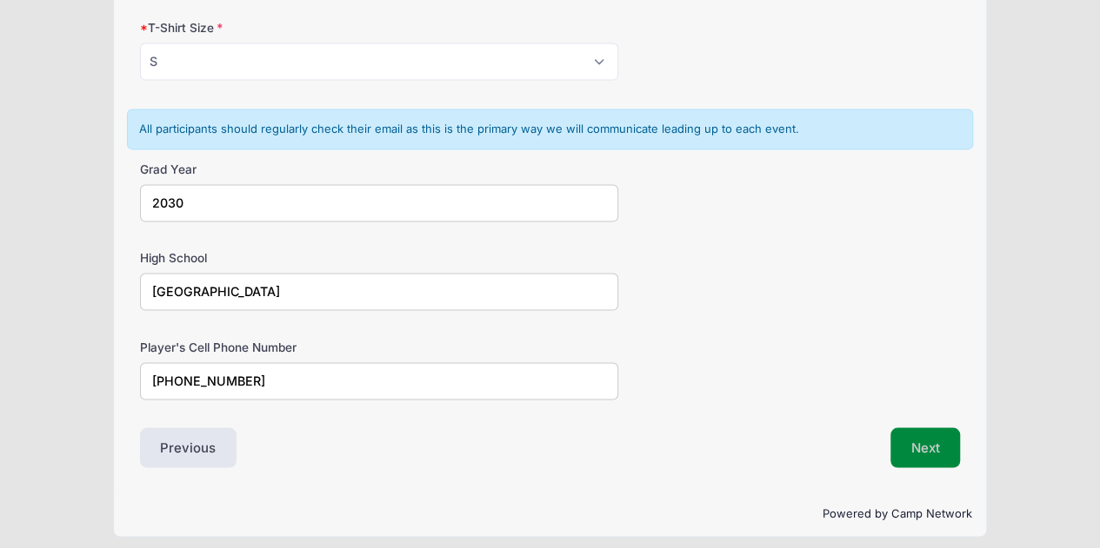
click at [935, 435] on button "Next" at bounding box center [925, 448] width 70 height 40
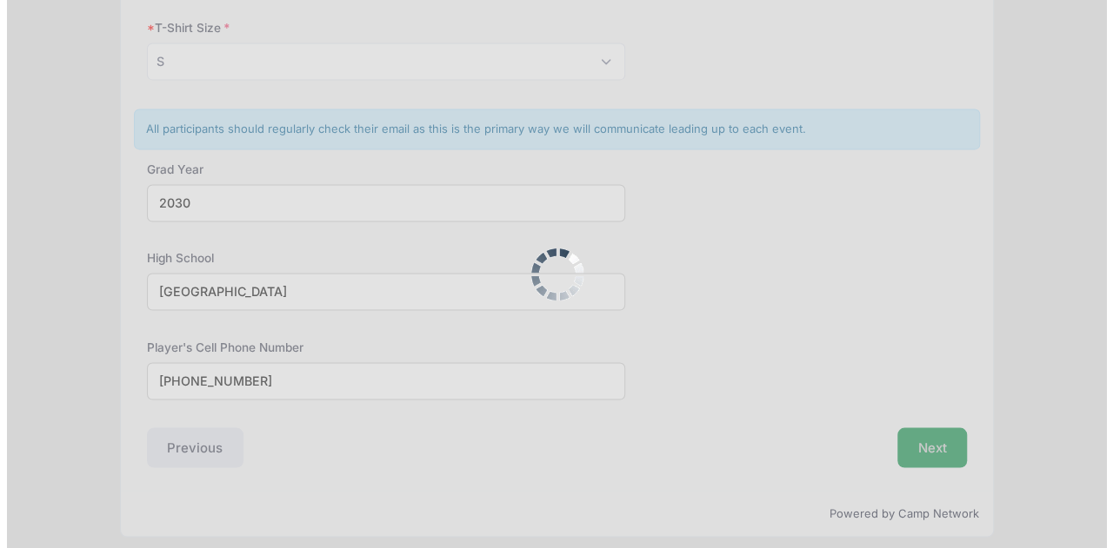
scroll to position [0, 0]
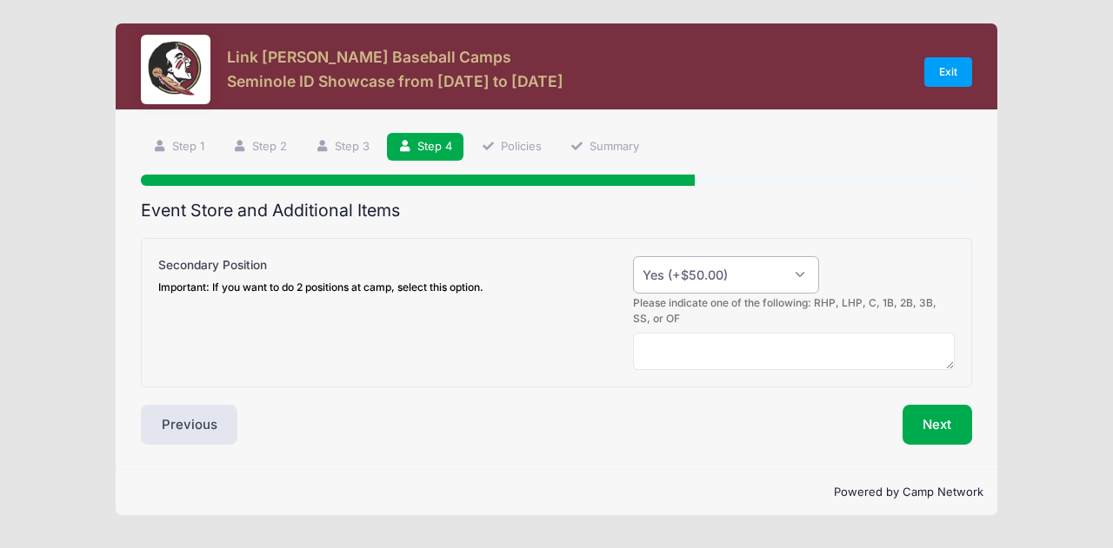
click at [807, 272] on select "Please Select Yes (+$50.00) No" at bounding box center [726, 274] width 186 height 37
click at [382, 322] on div "Please indicate one of the following: RHP, LHP, C, 1B, 2B, 3B, SS, or OF" at bounding box center [556, 333] width 813 height 74
click at [678, 347] on textarea at bounding box center [794, 351] width 322 height 37
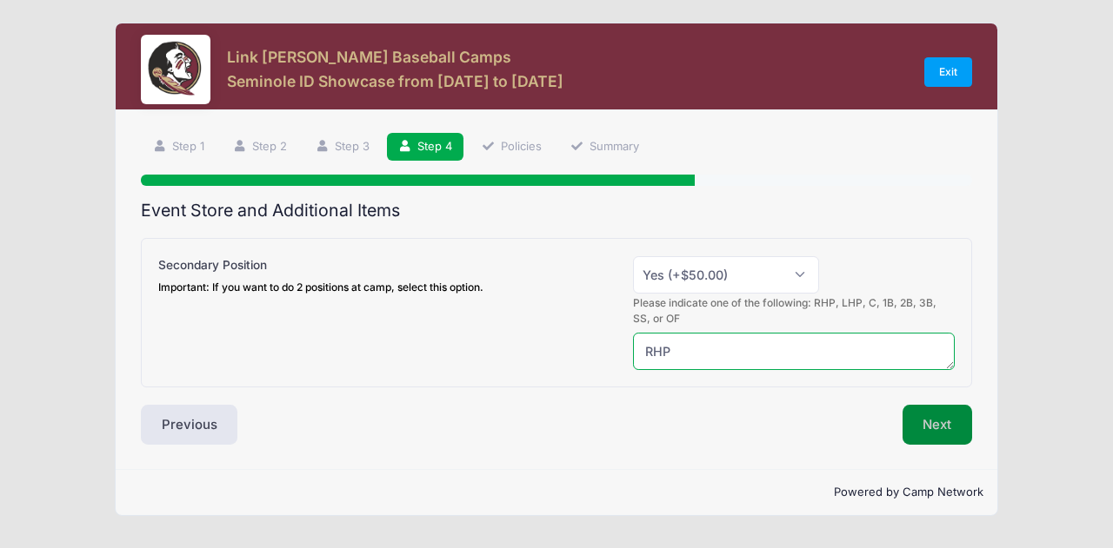
type textarea "RHP"
click at [912, 423] on button "Next" at bounding box center [937, 425] width 70 height 40
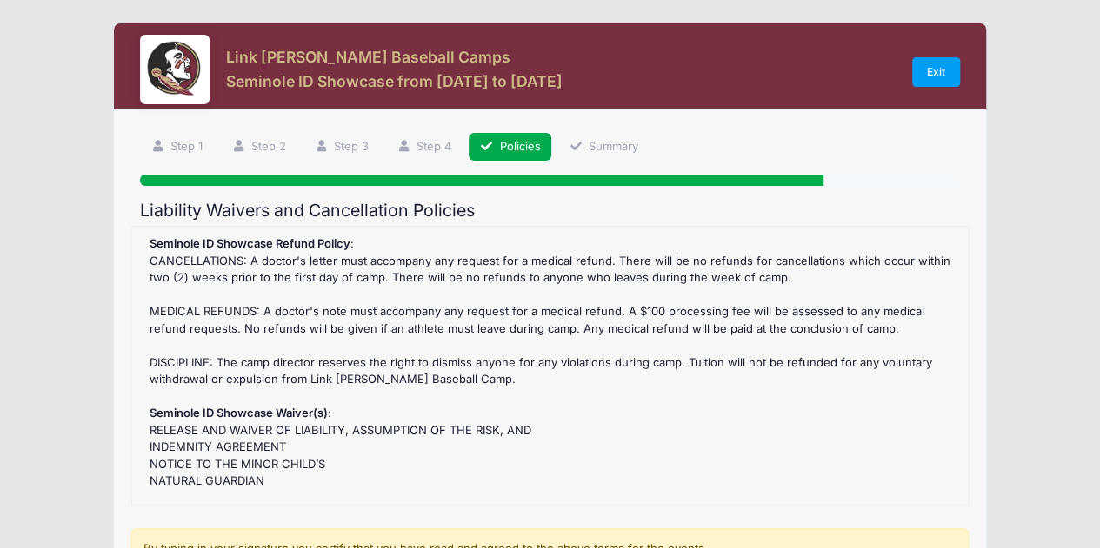
click at [624, 419] on div "Seminole ID Showcase Refund Policy : CANCELLATIONS: A doctor's letter must acco…" at bounding box center [550, 366] width 818 height 261
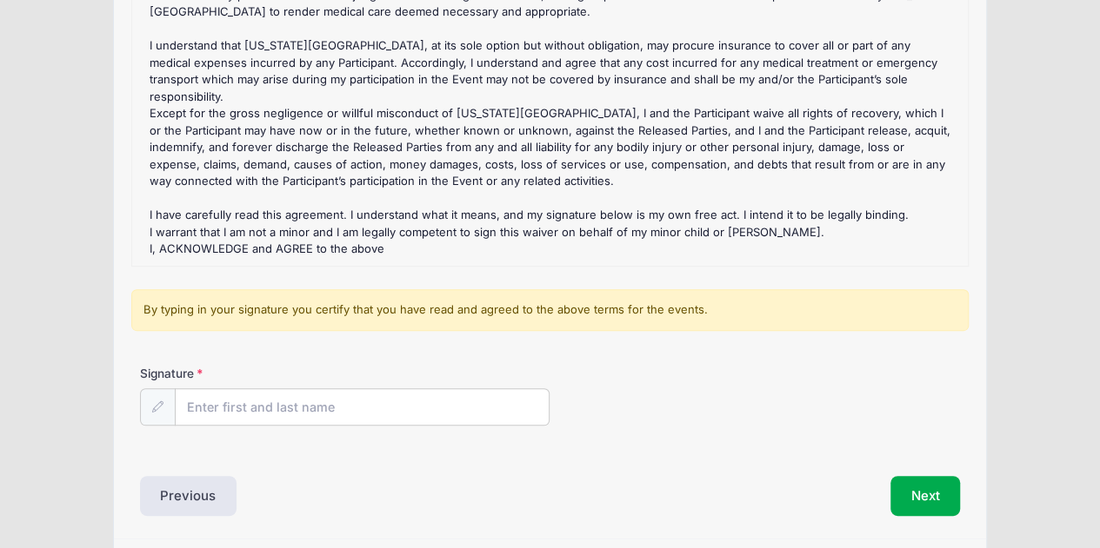
scroll to position [243, 0]
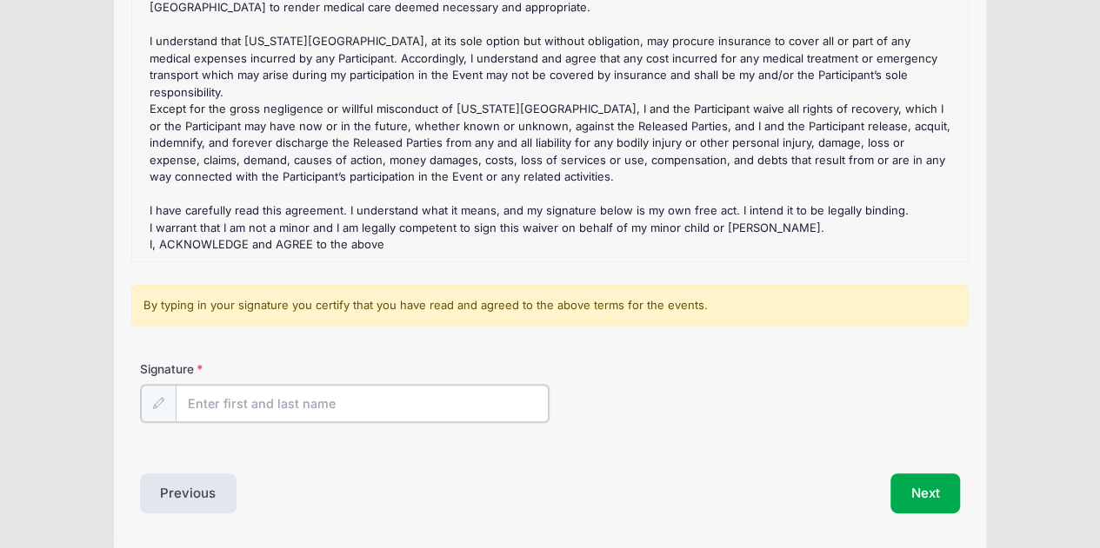
click at [305, 409] on input "Signature" at bounding box center [363, 403] width 374 height 37
type input "[PERSON_NAME]"
click at [680, 457] on div "Liability Waivers and Cancellation Policies Seminole ID Showcase Refund Policy …" at bounding box center [550, 234] width 821 height 555
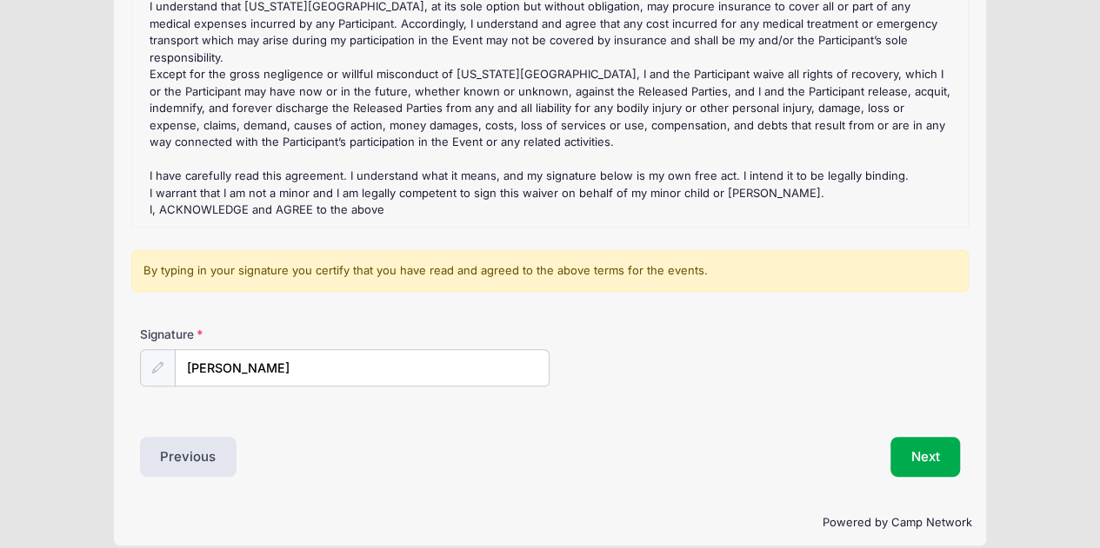
scroll to position [296, 0]
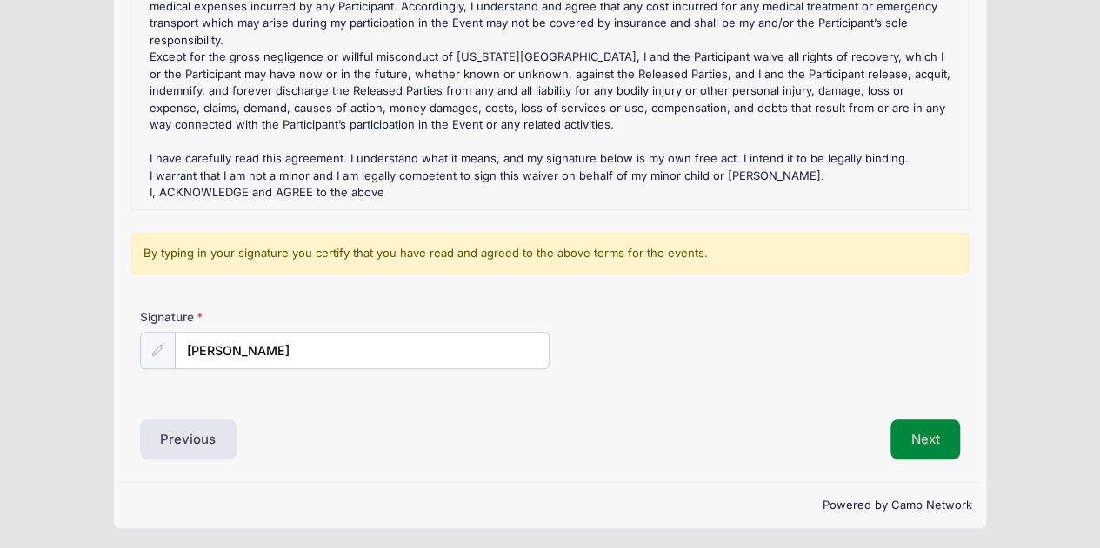
click at [916, 435] on button "Next" at bounding box center [925, 440] width 70 height 40
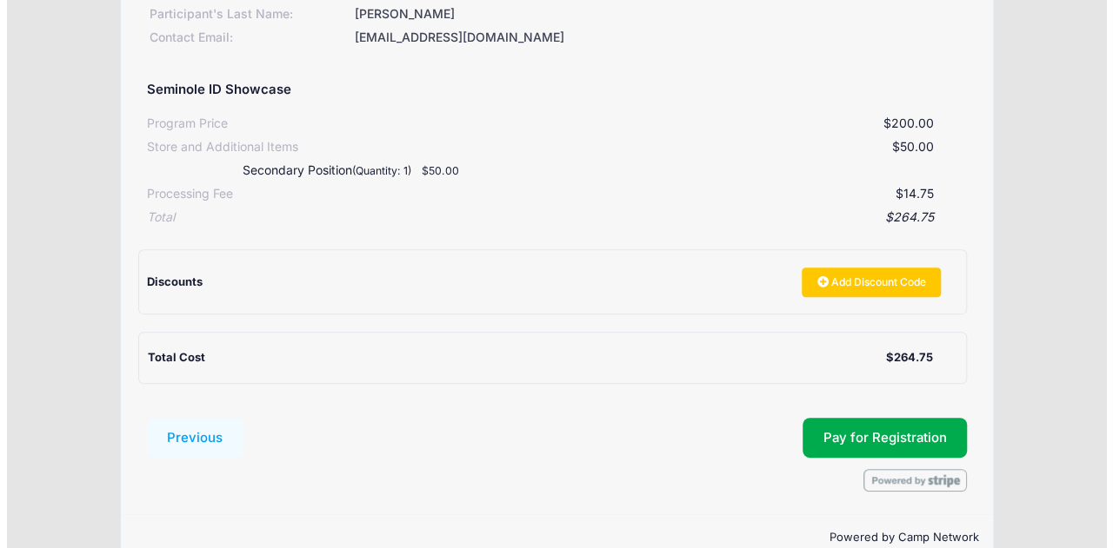
scroll to position [322, 0]
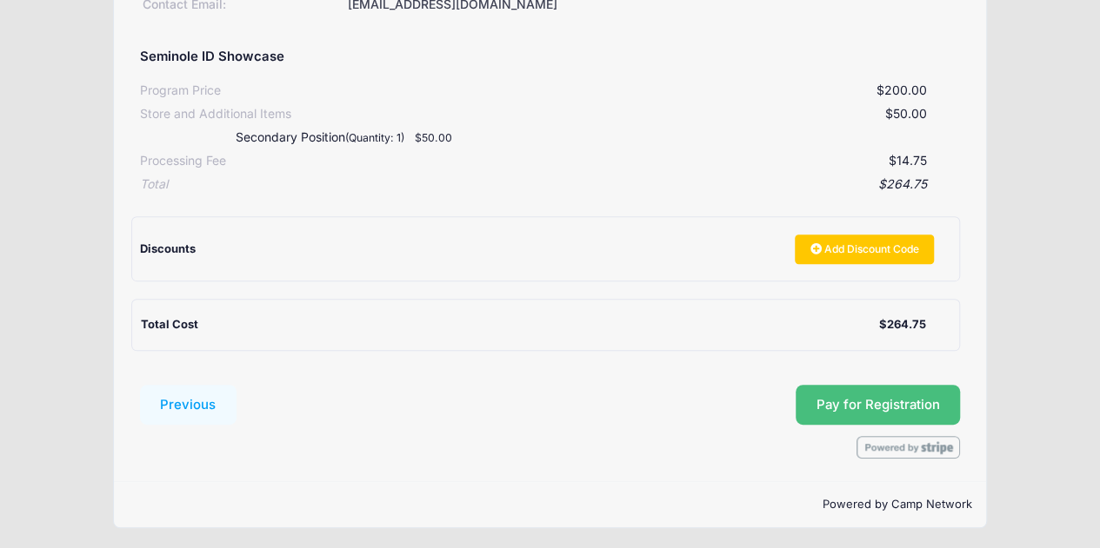
click at [853, 397] on button "Pay for Registration" at bounding box center [877, 405] width 165 height 40
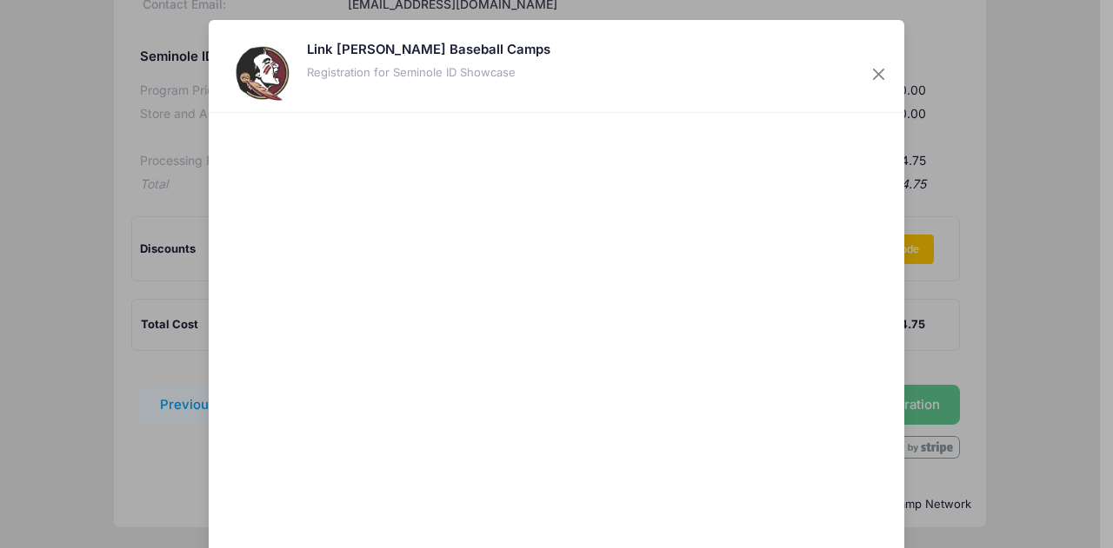
click at [609, 492] on div at bounding box center [725, 350] width 320 height 457
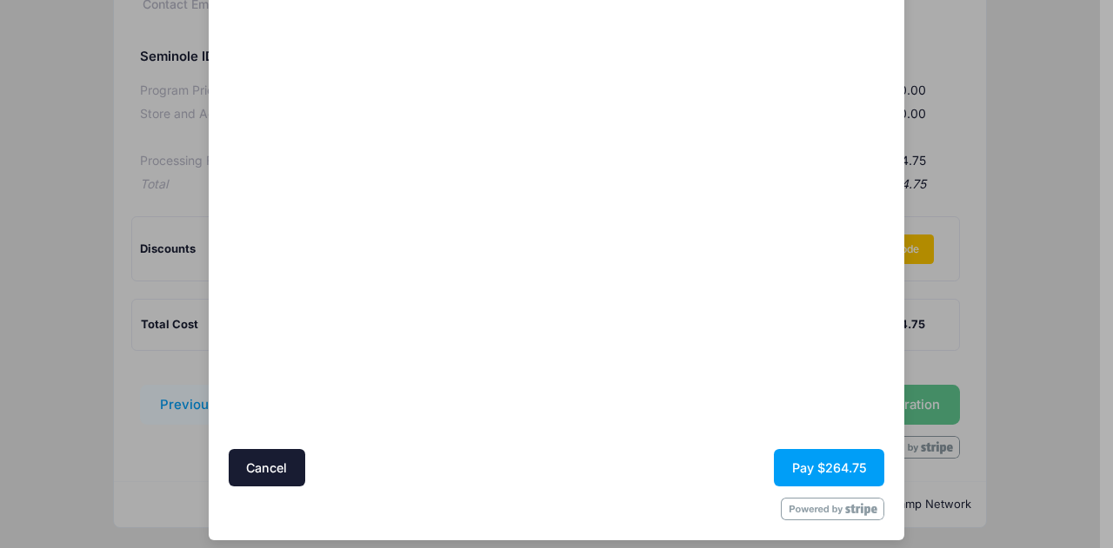
scroll to position [139, 0]
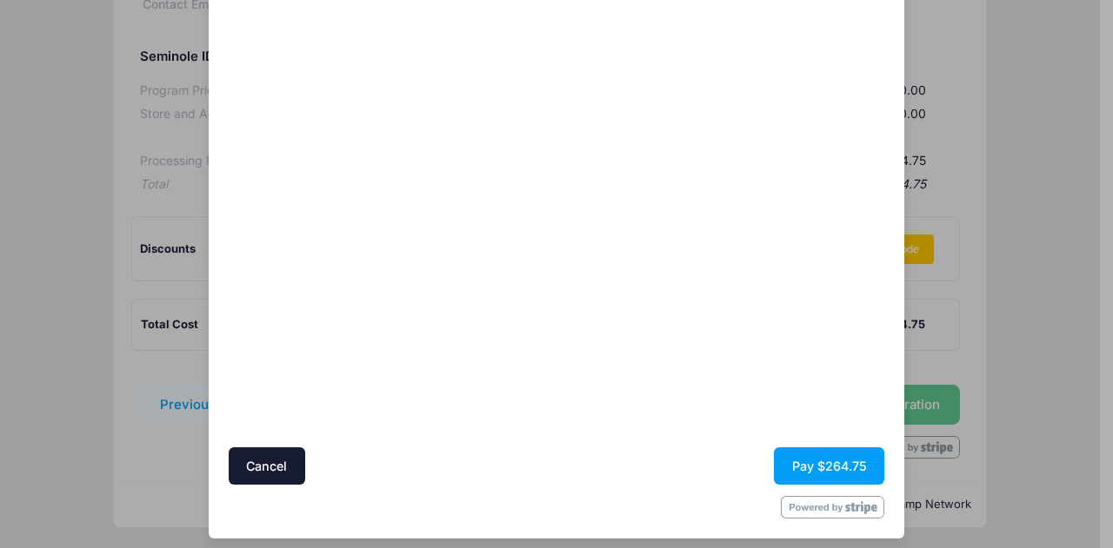
click at [655, 362] on div at bounding box center [725, 211] width 320 height 457
click at [688, 383] on div at bounding box center [725, 211] width 320 height 457
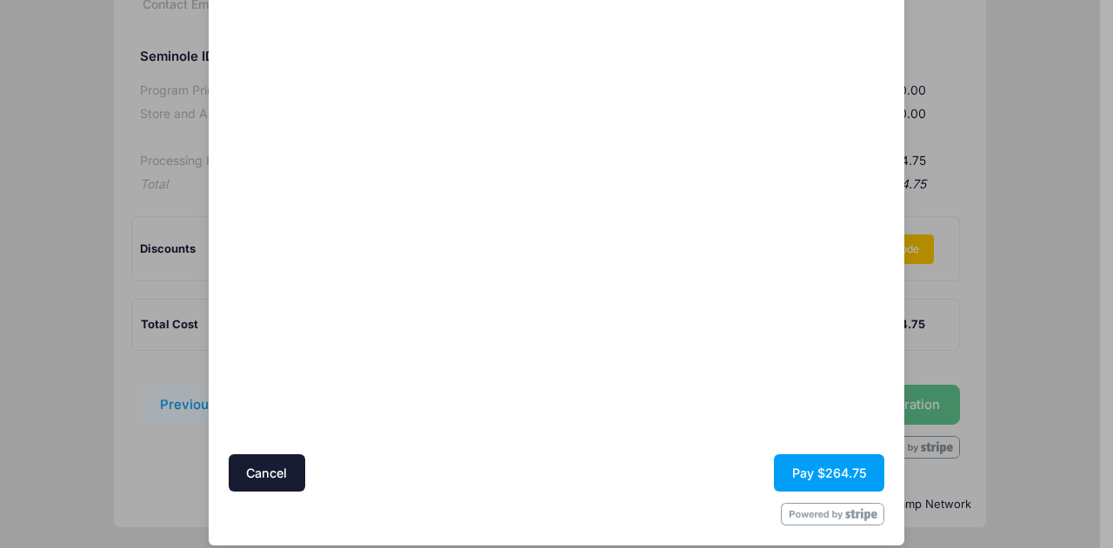
scroll to position [148, 0]
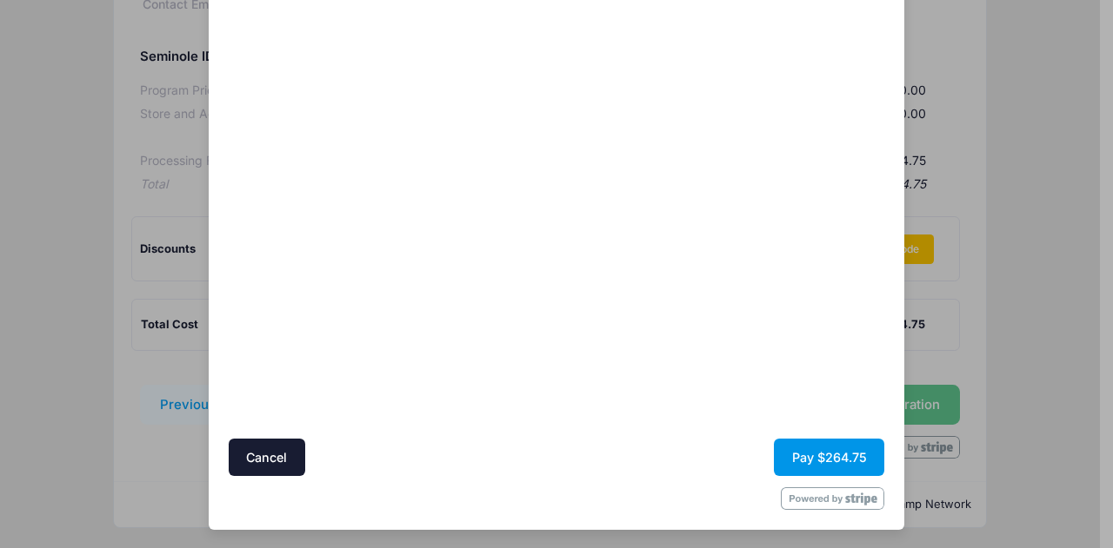
click at [778, 446] on button "Pay $264.75" at bounding box center [829, 457] width 110 height 37
